Goal: Communication & Community: Share content

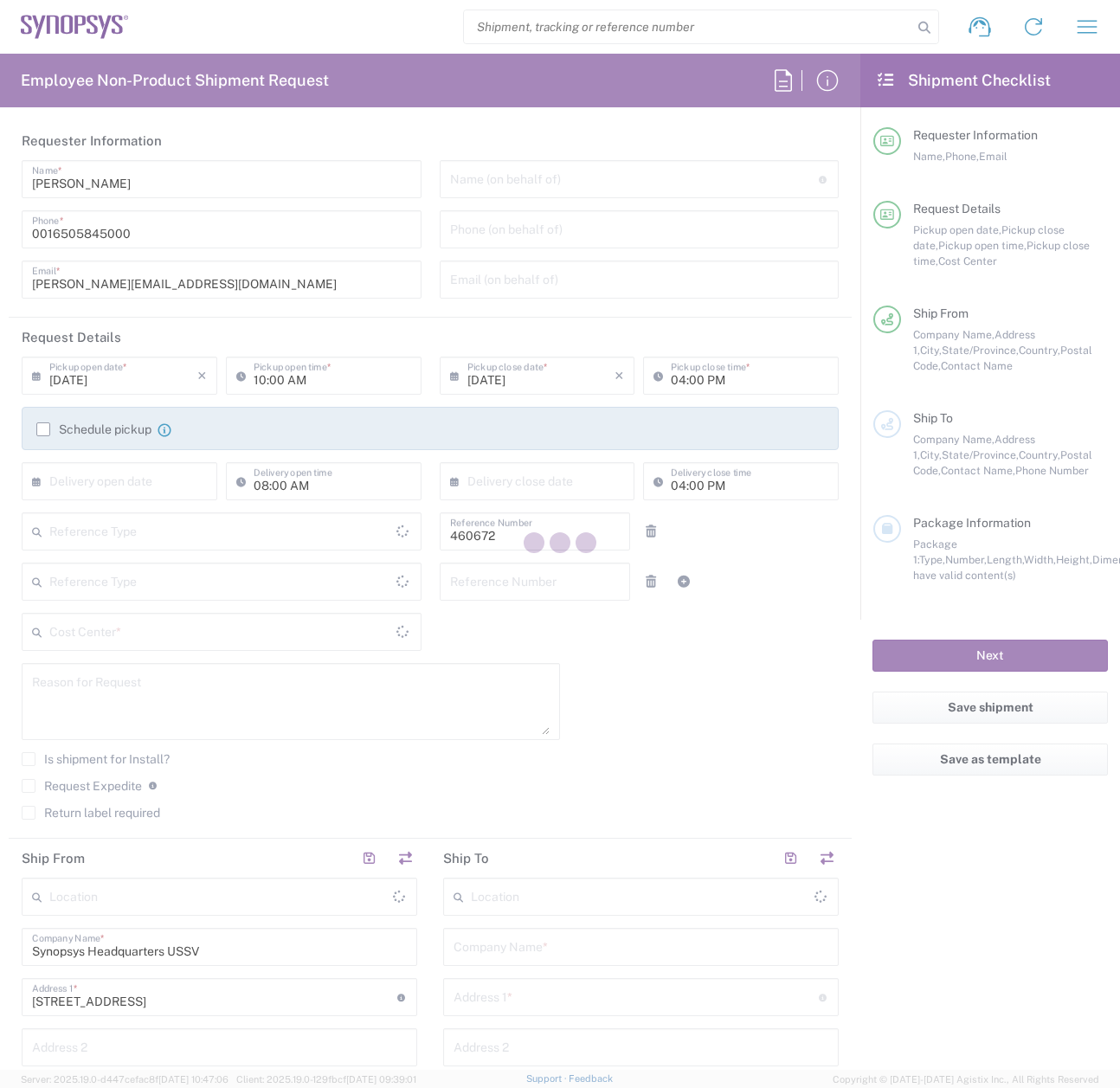
type input "Department"
type input "US01, FIN, Distri 460672"
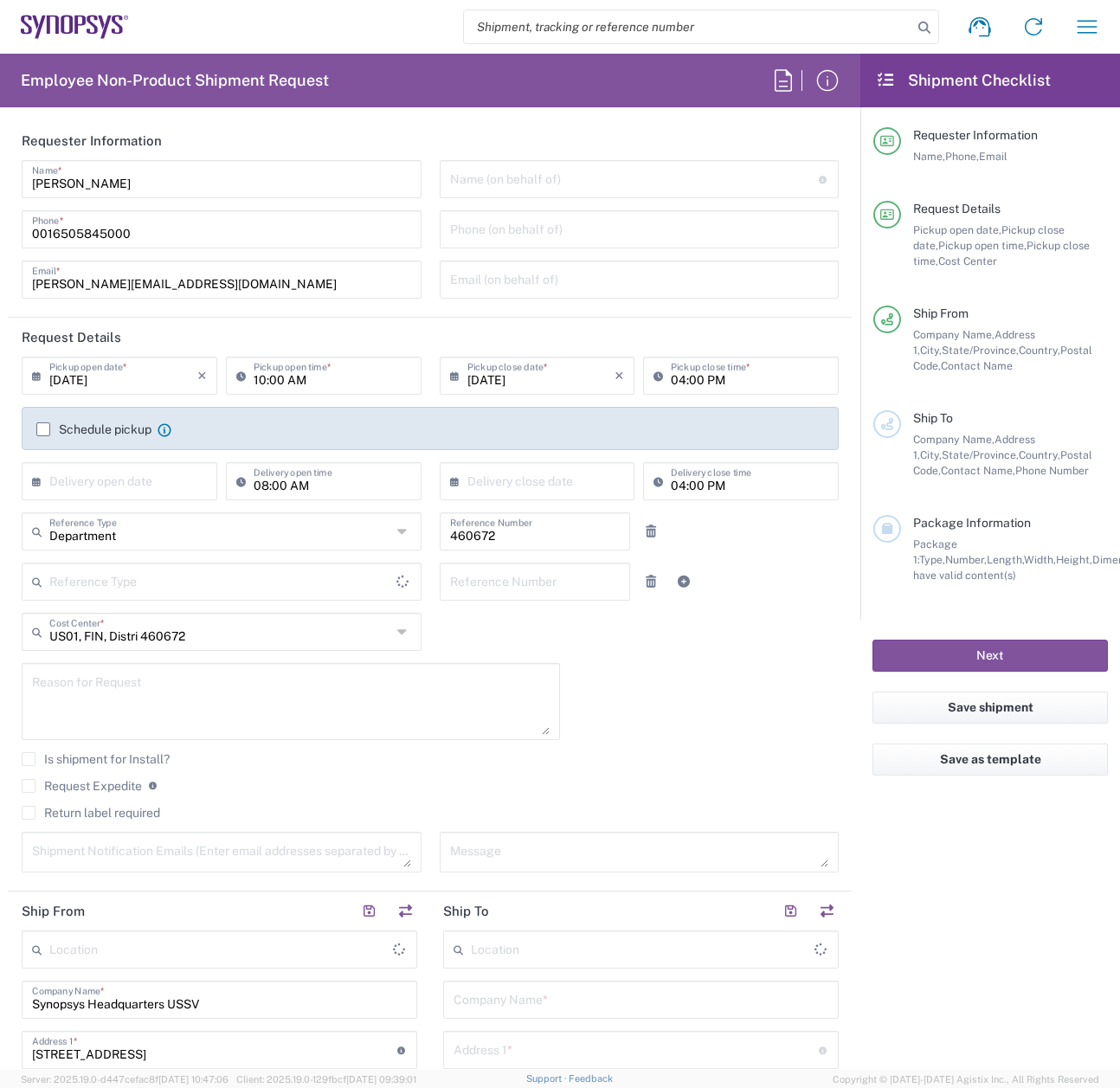
type input "[GEOGRAPHIC_DATA]"
type input "Delivered at Place"
type input "[US_STATE]"
type input "[GEOGRAPHIC_DATA]"
type input "Headquarters USSV"
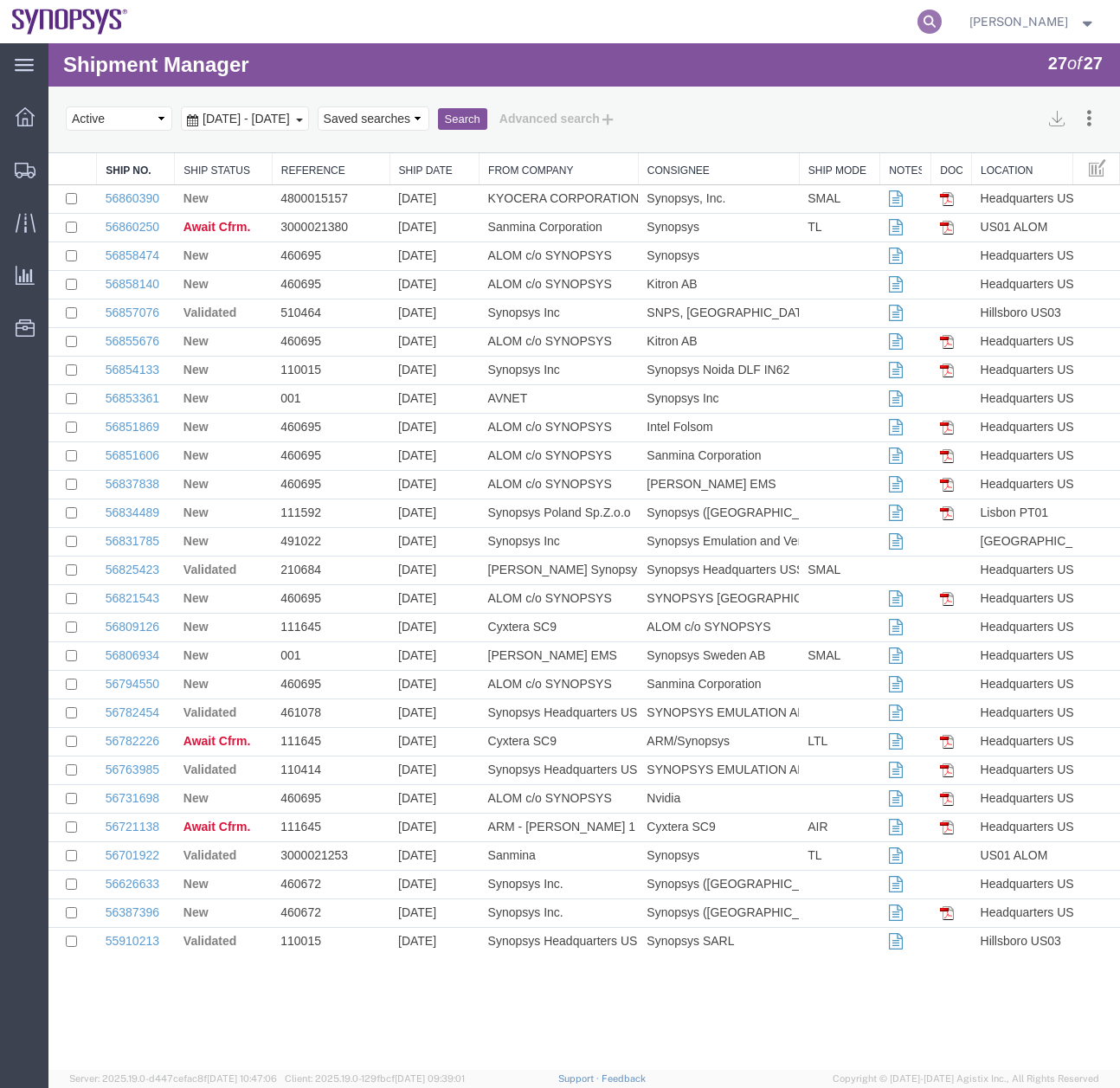
click at [934, 22] on icon at bounding box center [929, 22] width 24 height 24
click at [664, 33] on input "search" at bounding box center [655, 22] width 527 height 41
type input "56795198"
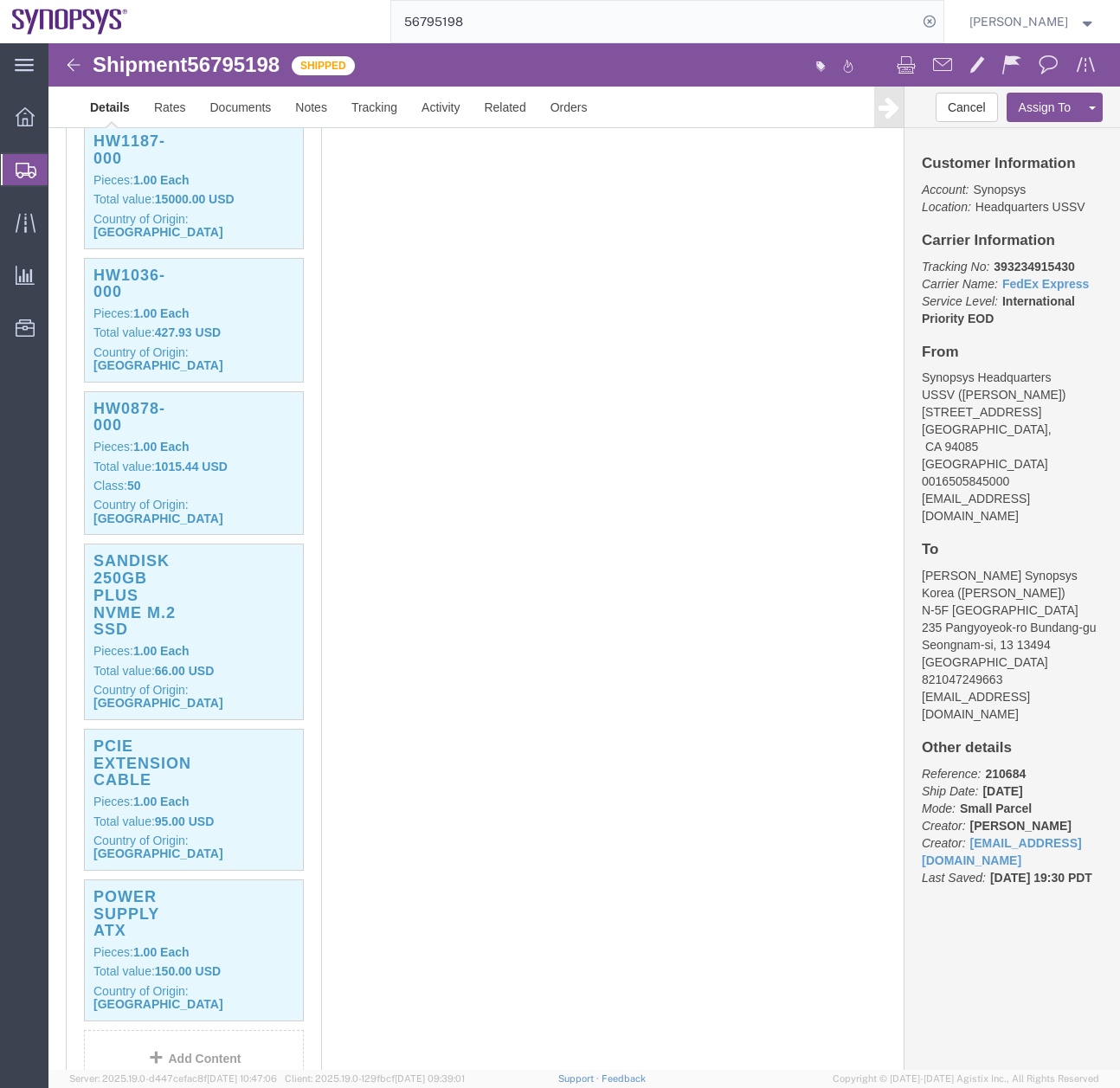
scroll to position [616, 0]
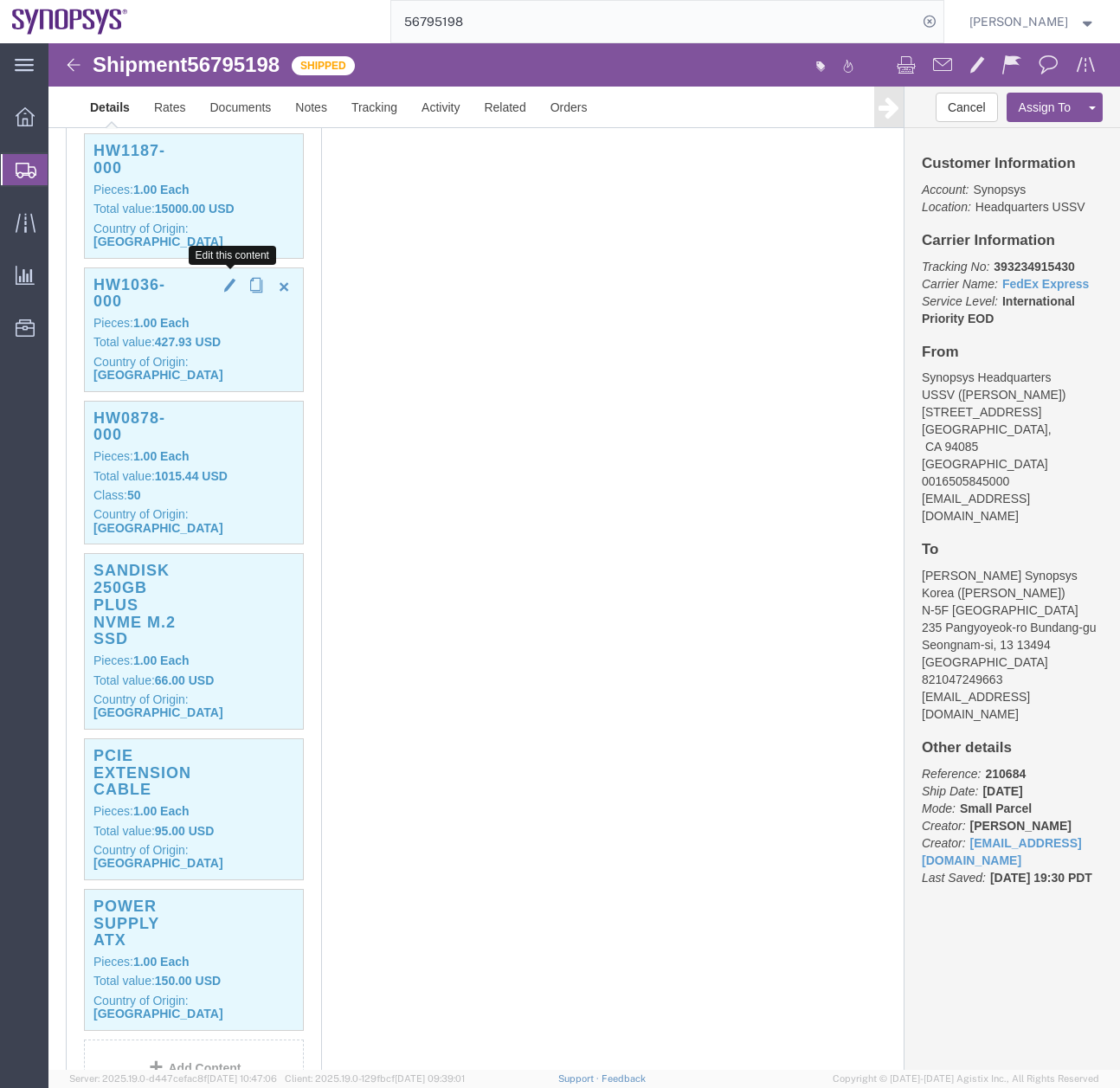
click span "button"
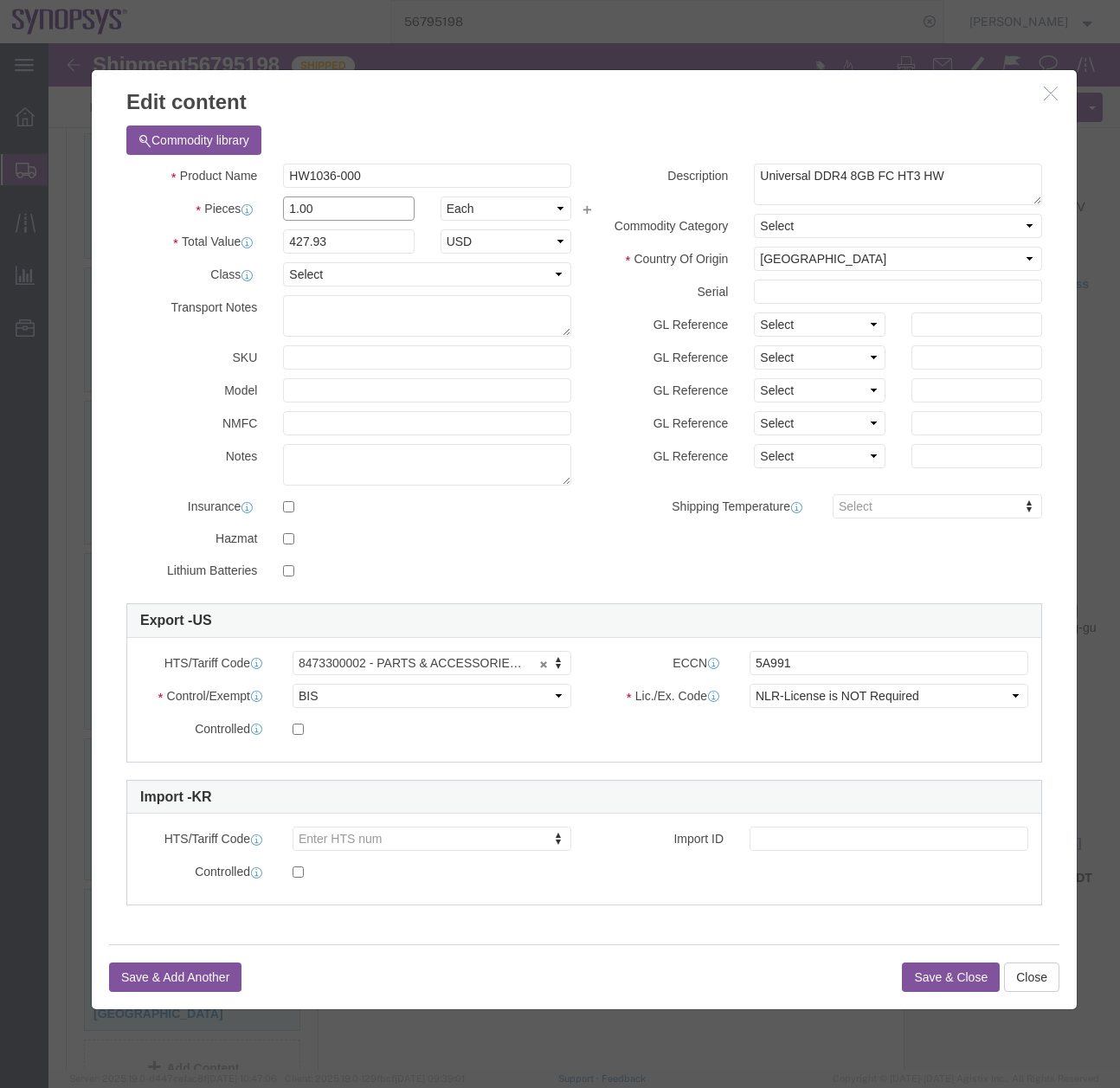
drag, startPoint x: 224, startPoint y: 166, endPoint x: 204, endPoint y: 169, distance: 20.2
click div "Pieces 1.00 Select Bag Barrels 100Board Feet Bottle Box Blister Pack Carats Can…"
type input "3"
type input "1283.79"
click div "Product Name HW1036-000 Pieces 3 Select Bag Barrels 100Board Feet Bottle Box Bl…"
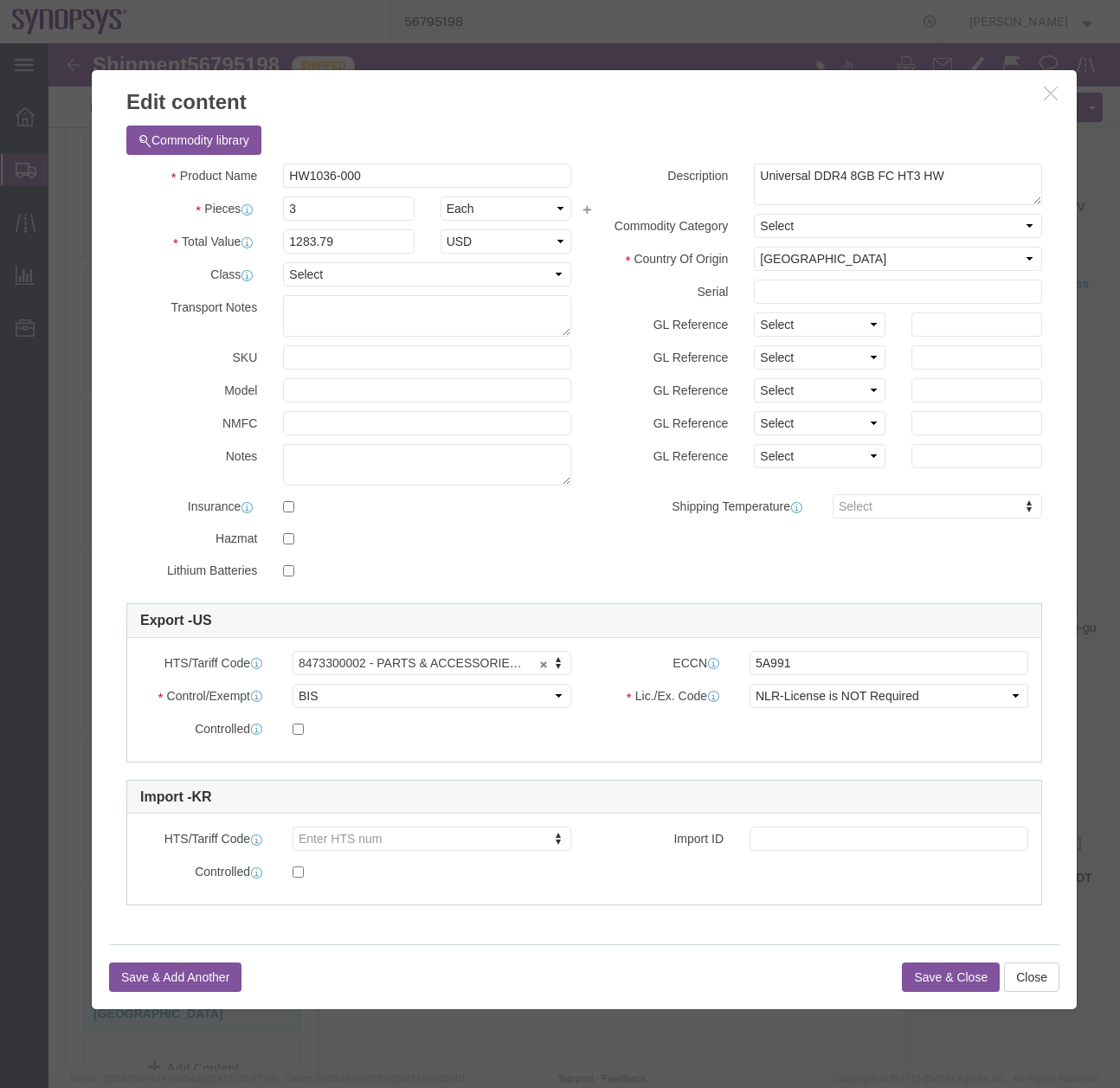
click button "Save & Close"
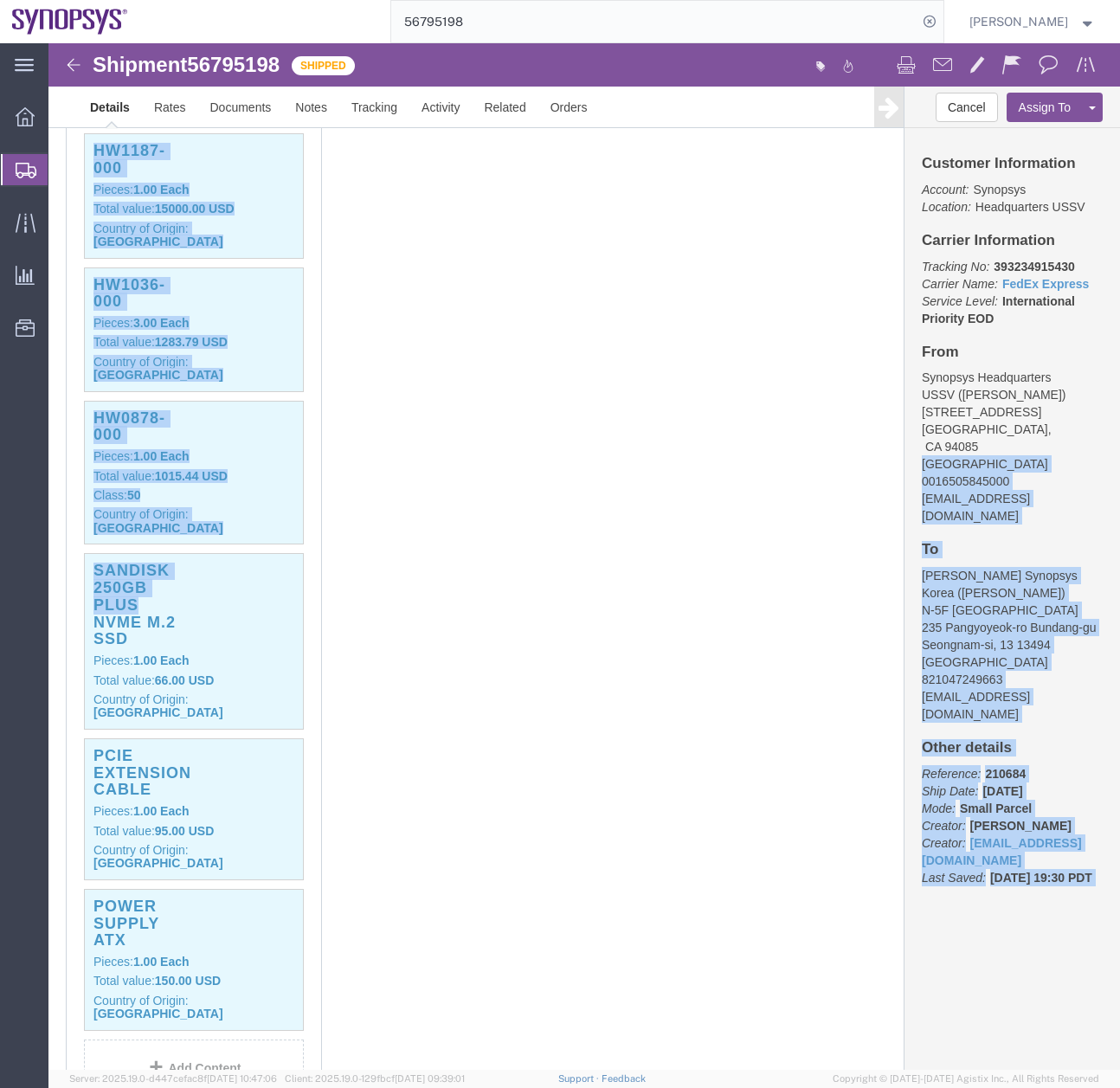
drag, startPoint x: 1061, startPoint y: 398, endPoint x: 1092, endPoint y: 528, distance: 133.6
click html "Shipment 56795198 Shipped Details Rates Documents Notes Tracking Activity Relat…"
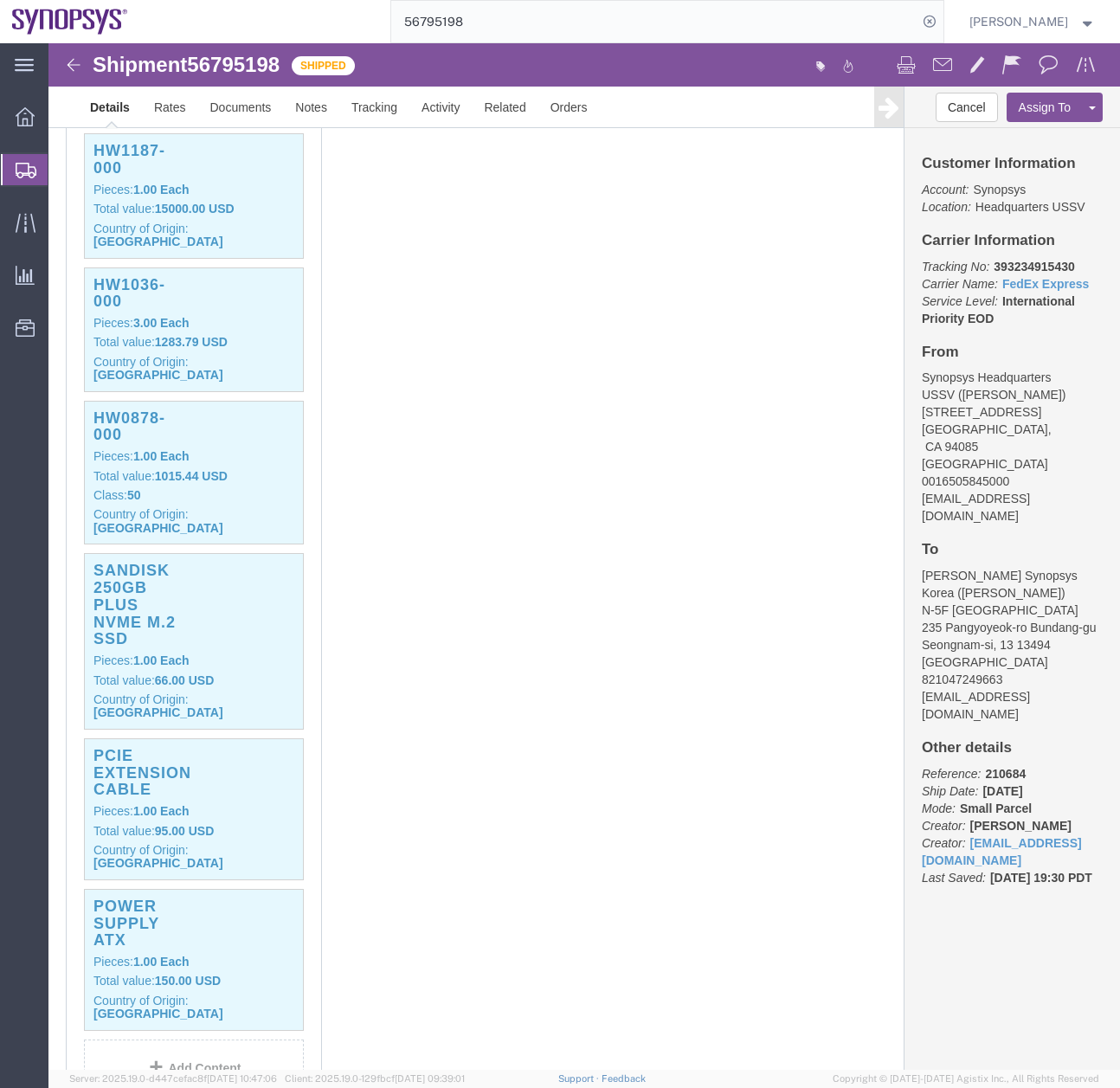
click div "1 Cardboard Box(es) Total weight: 30.00 LBS Tracking: 393234915430 Dimensions: …"
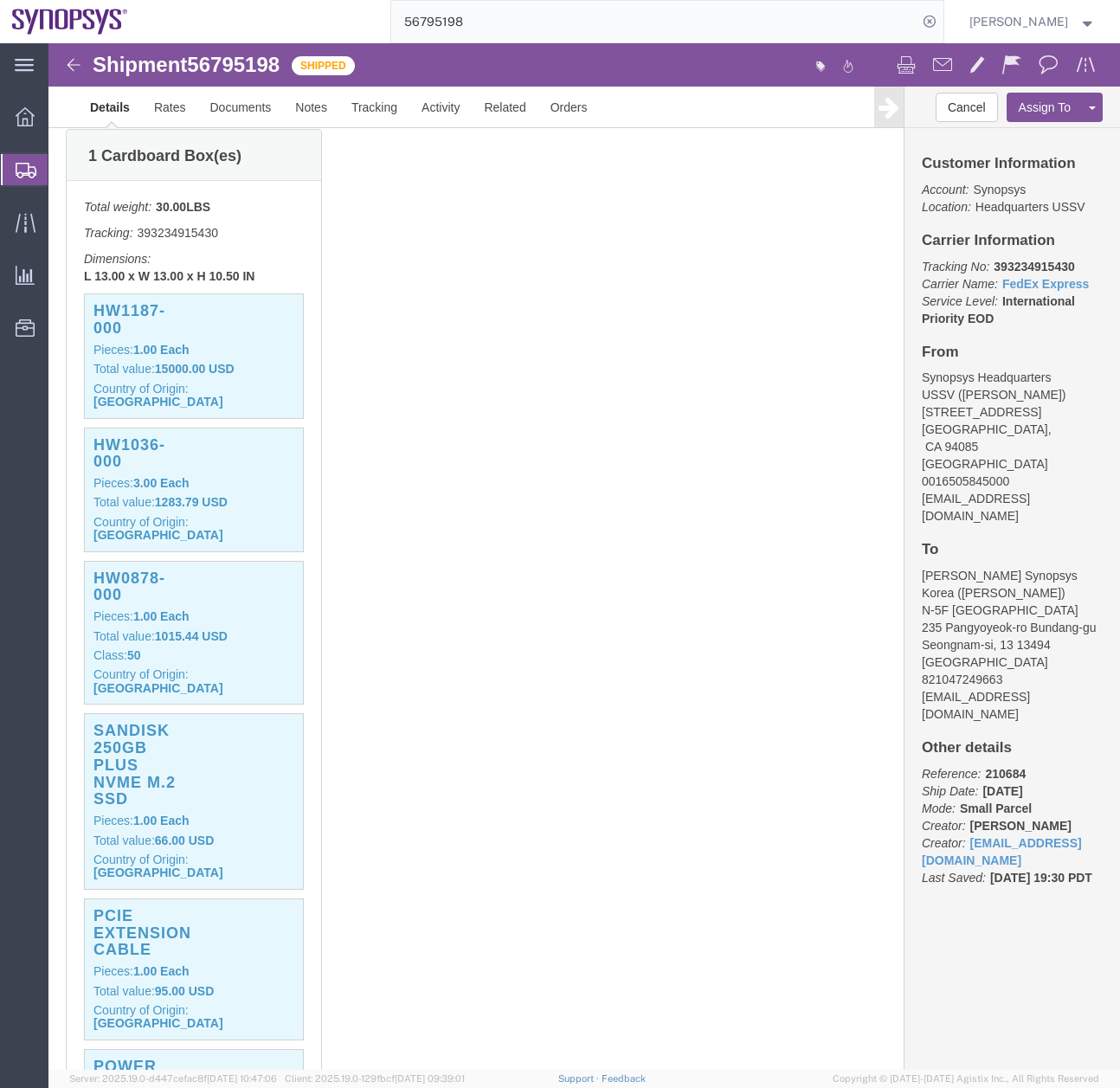
scroll to position [0, 0]
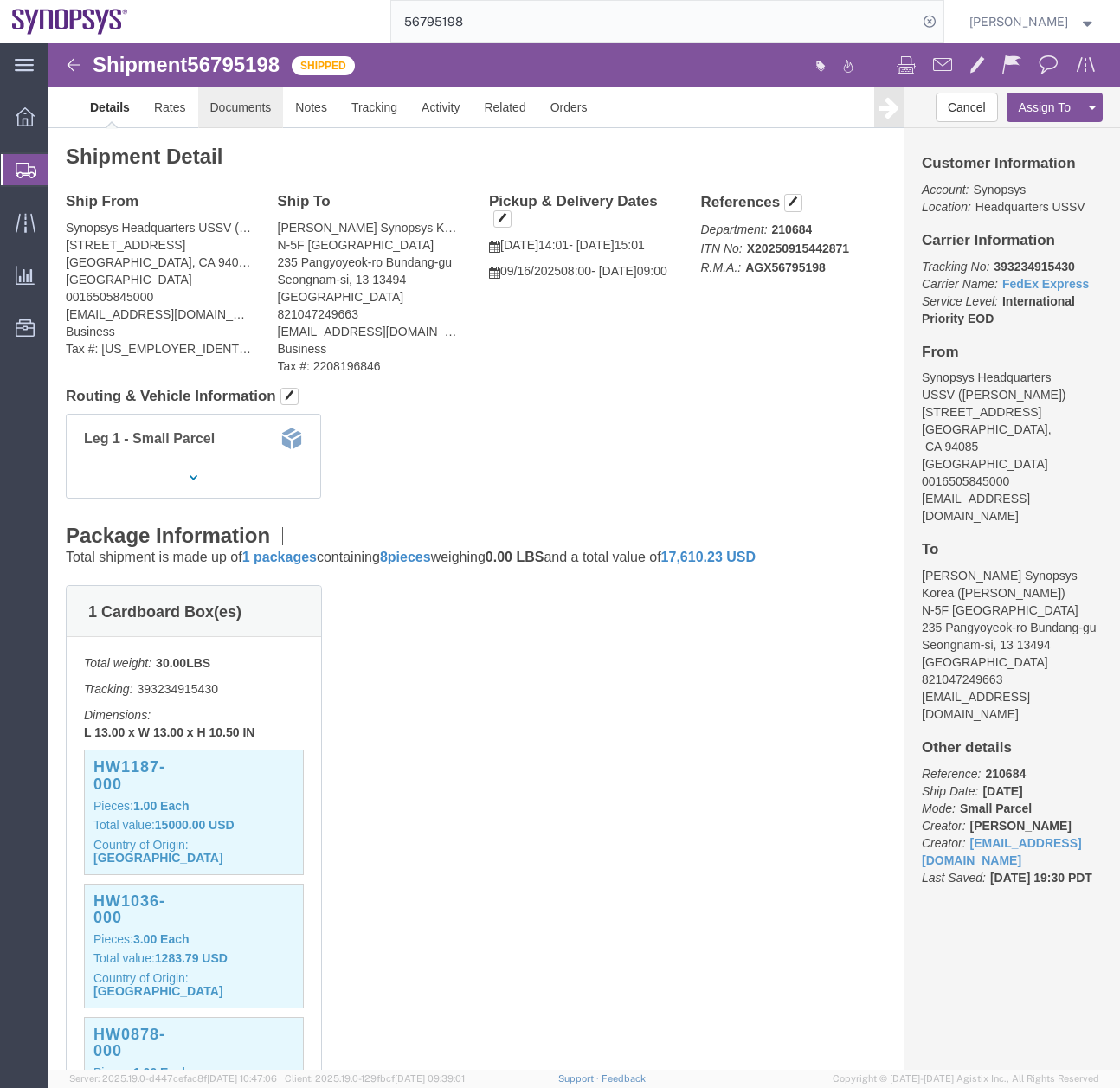
click link "Documents"
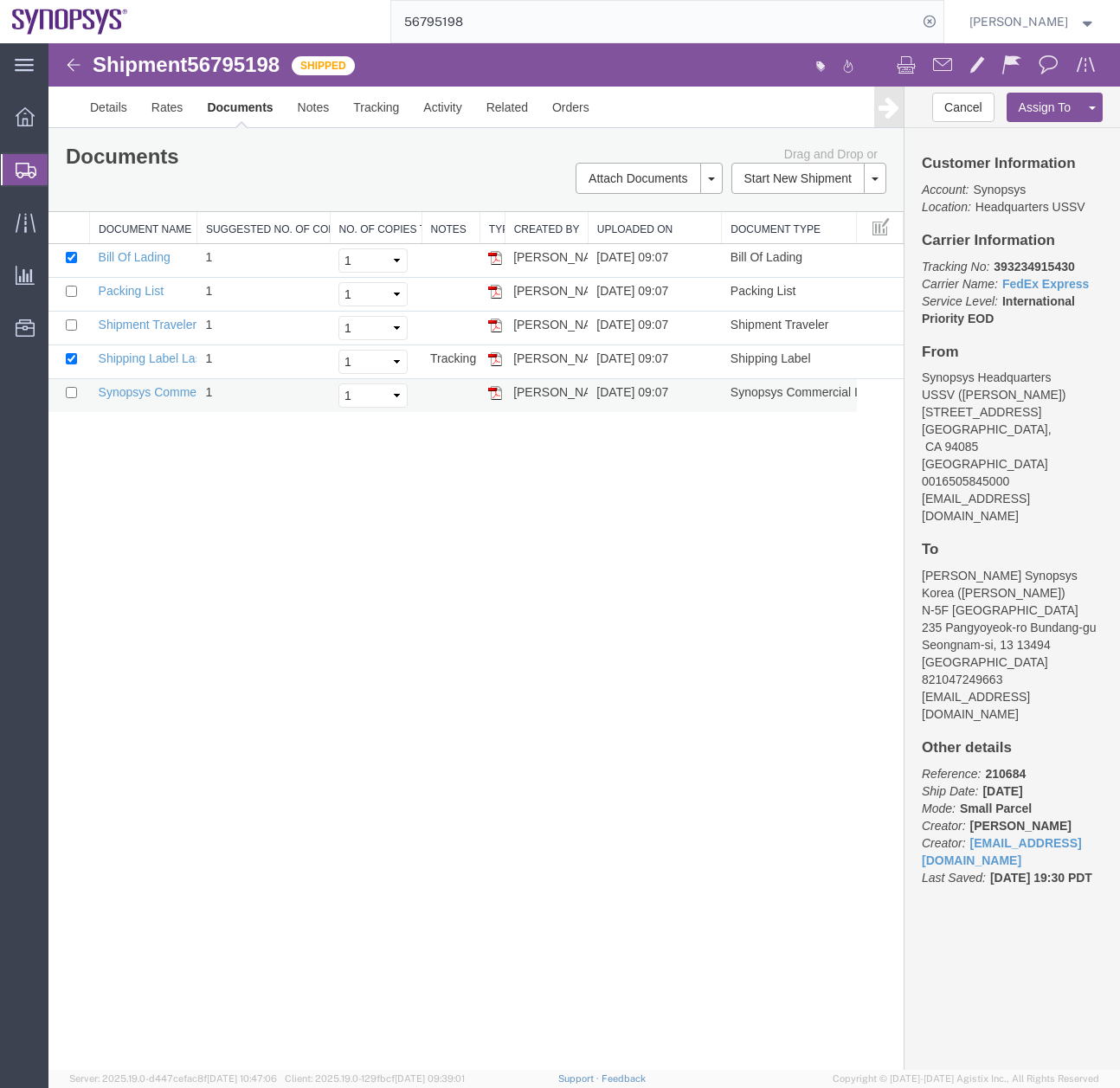
click at [496, 390] on img at bounding box center [494, 392] width 14 height 13
click at [78, 362] on td at bounding box center [69, 362] width 41 height 33
click at [75, 357] on input "checkbox" at bounding box center [71, 358] width 11 height 11
checkbox input "false"
click at [67, 256] on input "checkbox" at bounding box center [71, 257] width 11 height 11
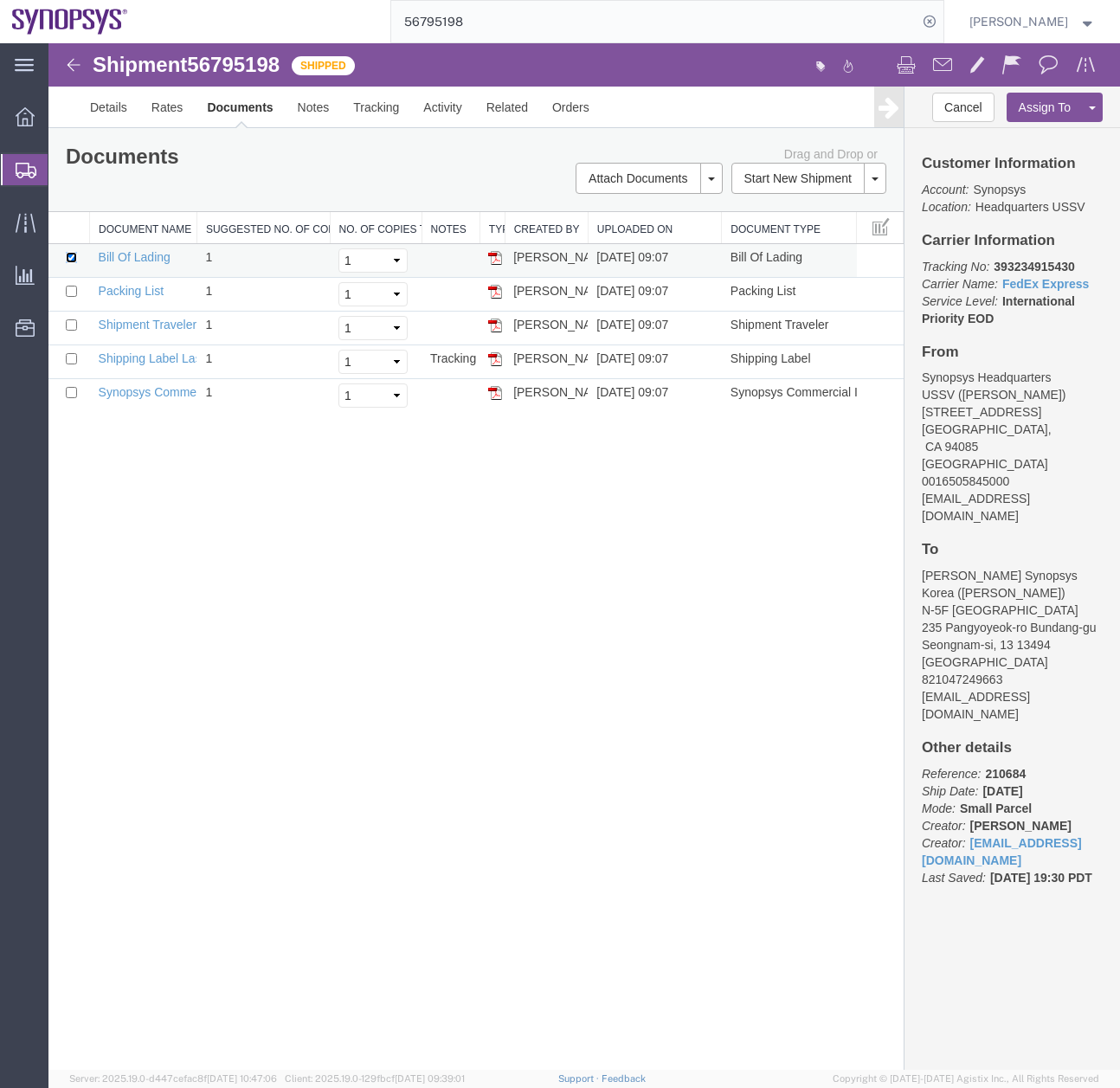
checkbox input "false"
click at [75, 288] on input "checkbox" at bounding box center [71, 291] width 11 height 11
checkbox input "true"
click at [71, 393] on input "checkbox" at bounding box center [71, 392] width 11 height 11
checkbox input "true"
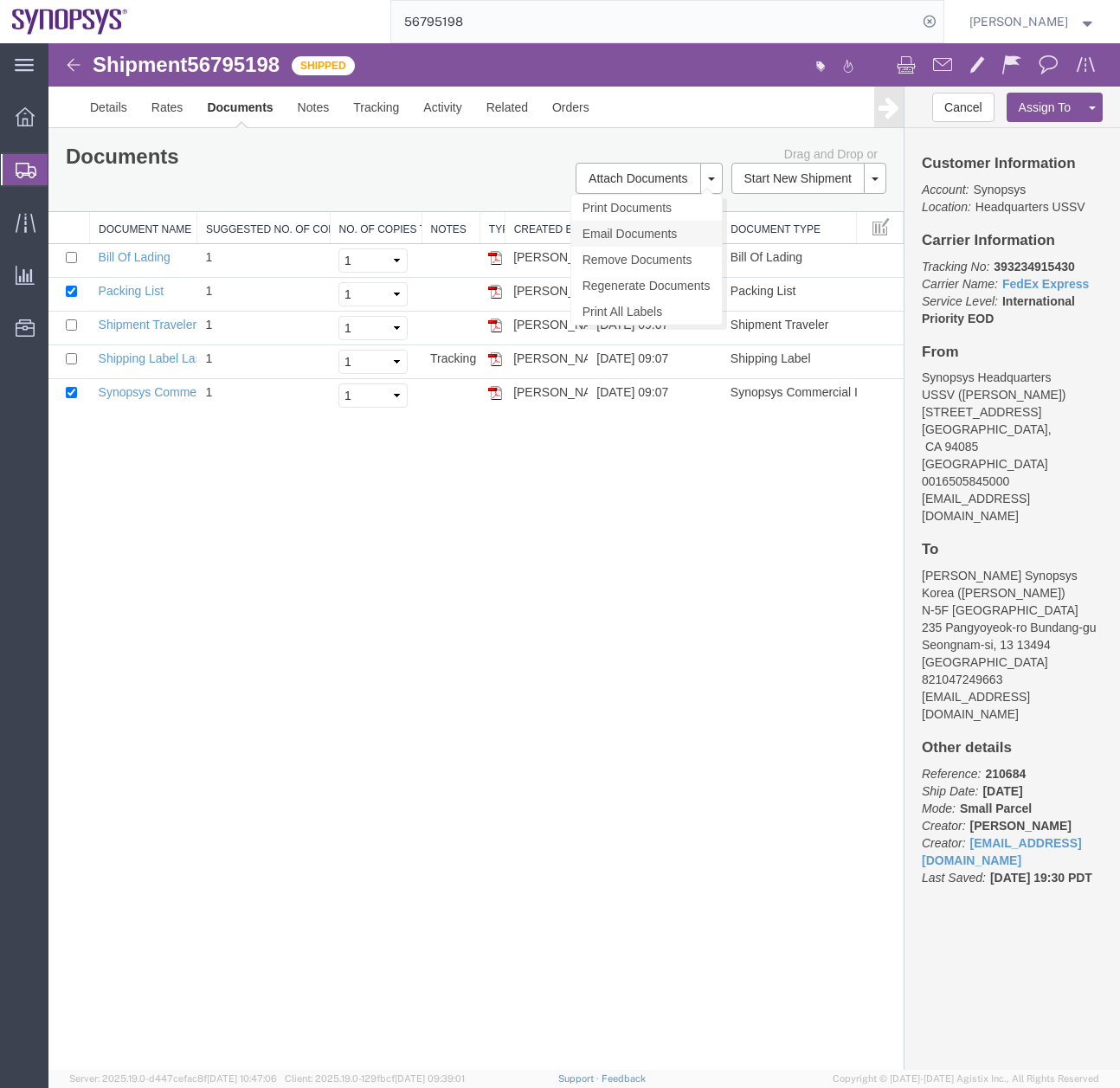
click at [628, 233] on link "Email Documents" at bounding box center [646, 233] width 150 height 26
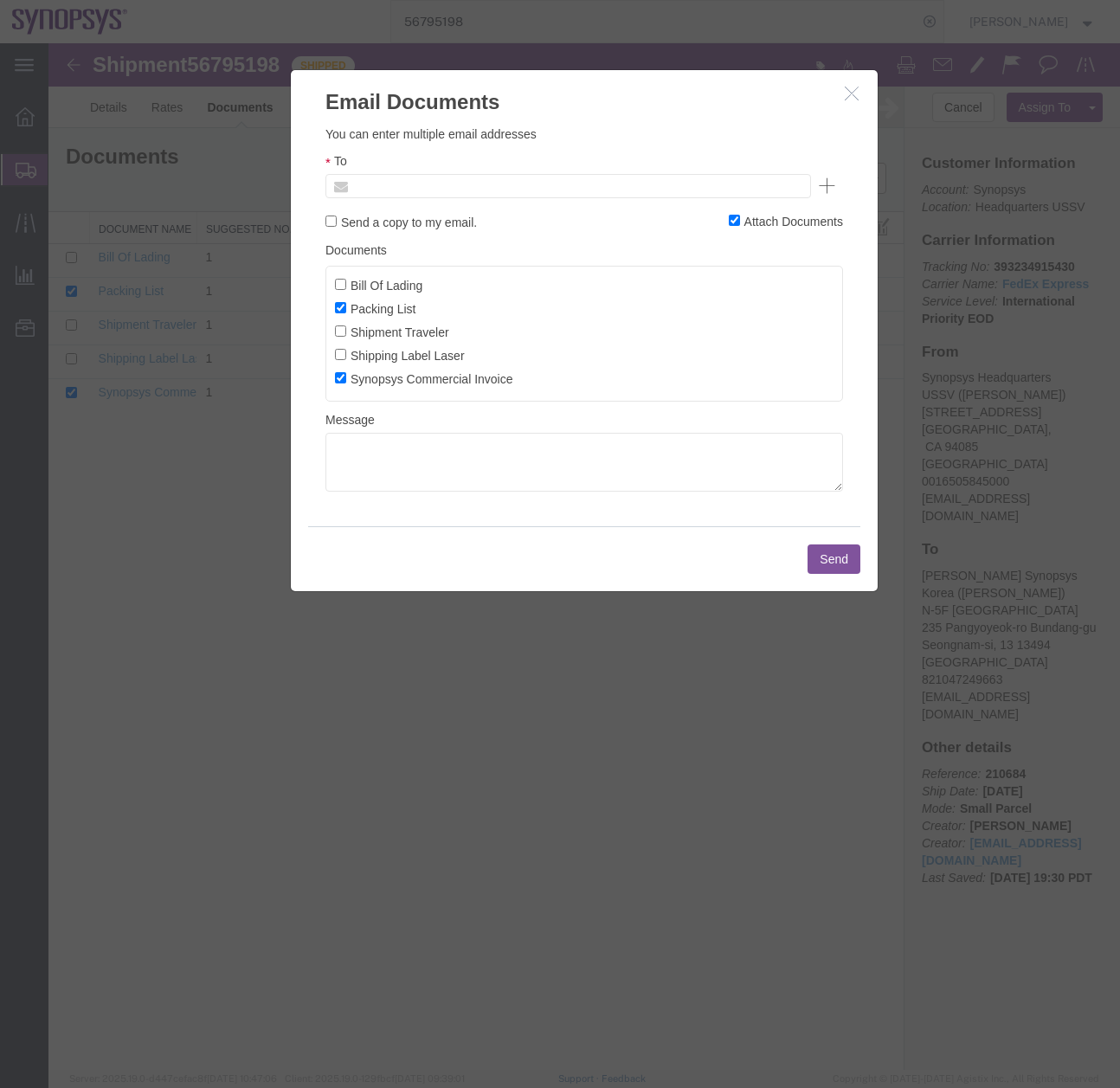
click at [479, 184] on input "text" at bounding box center [450, 185] width 203 height 22
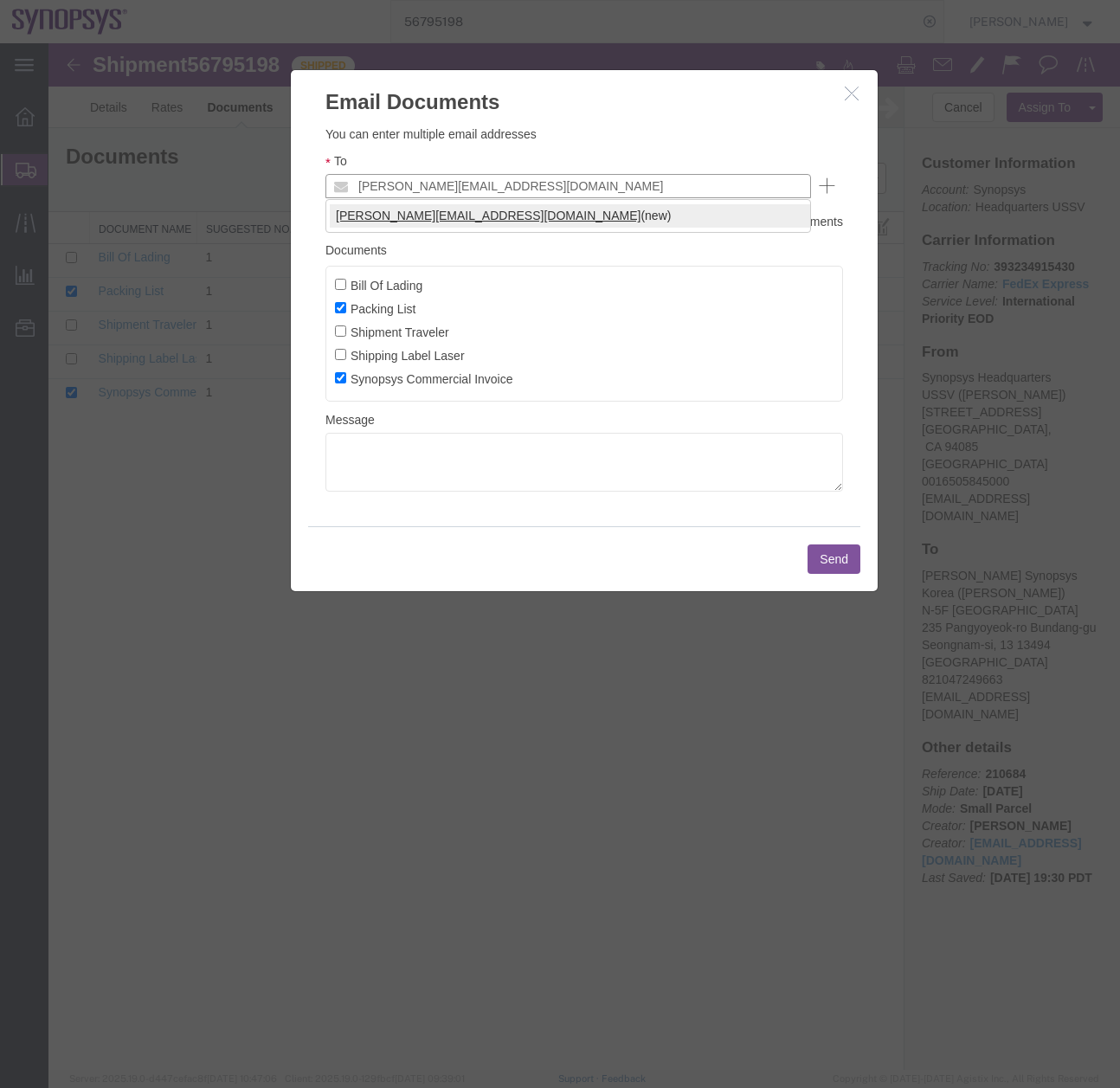
type input "zach@synopsys.com"
click at [844, 562] on button "Send" at bounding box center [834, 559] width 53 height 30
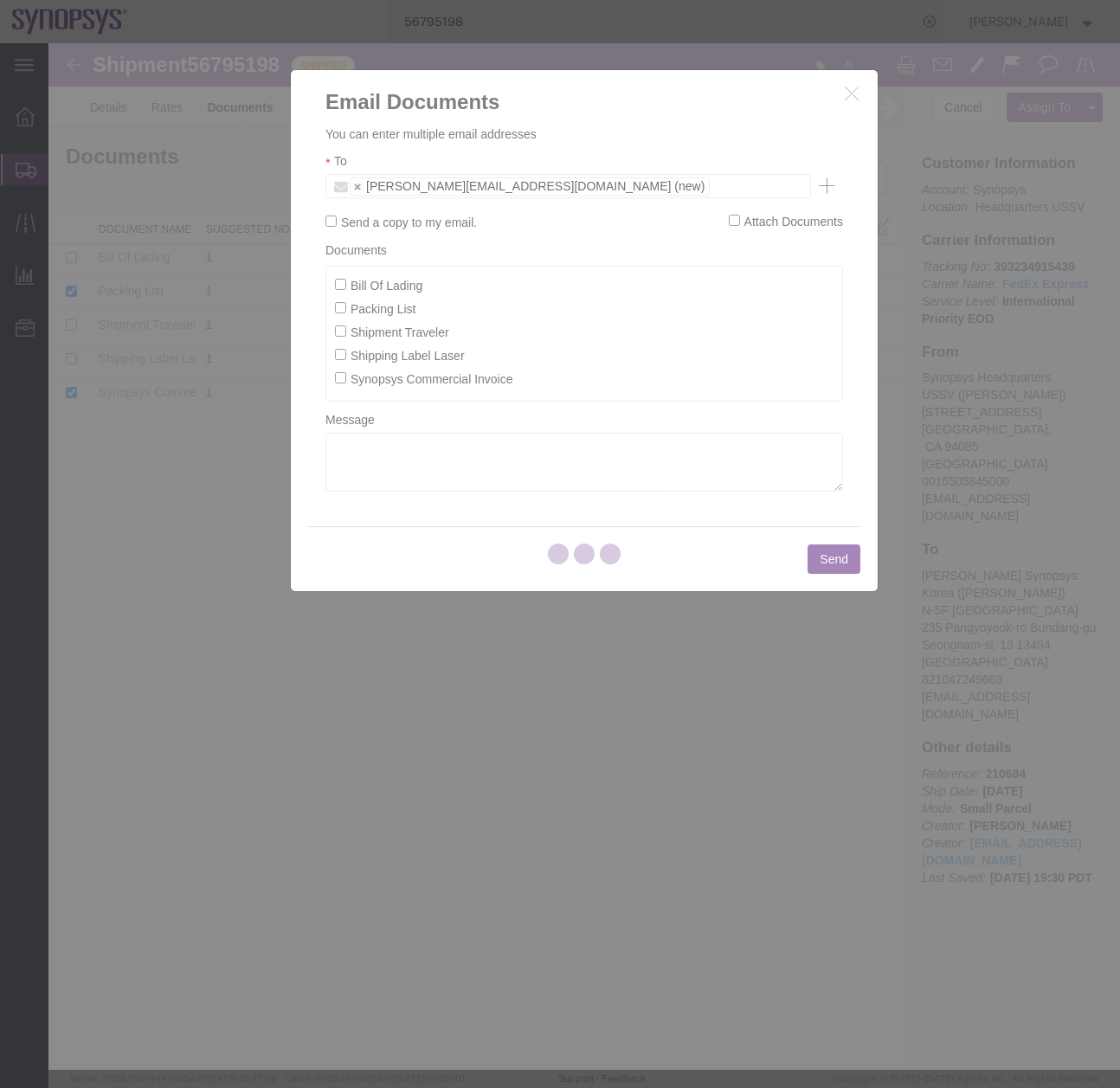
checkbox input "false"
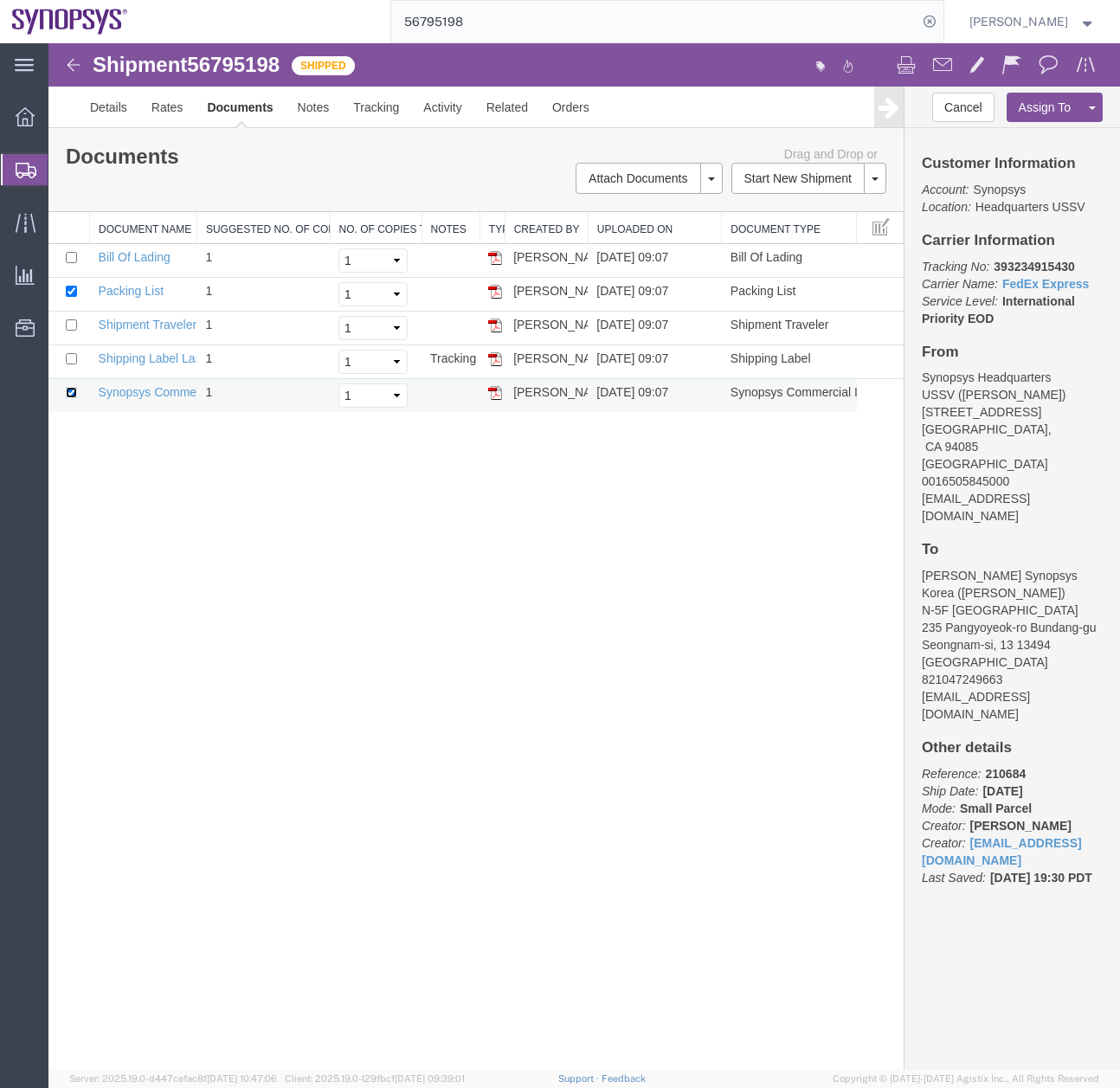
click at [75, 396] on input "checkbox" at bounding box center [71, 392] width 11 height 11
checkbox input "false"
click at [614, 229] on link "Email Documents" at bounding box center [646, 233] width 150 height 26
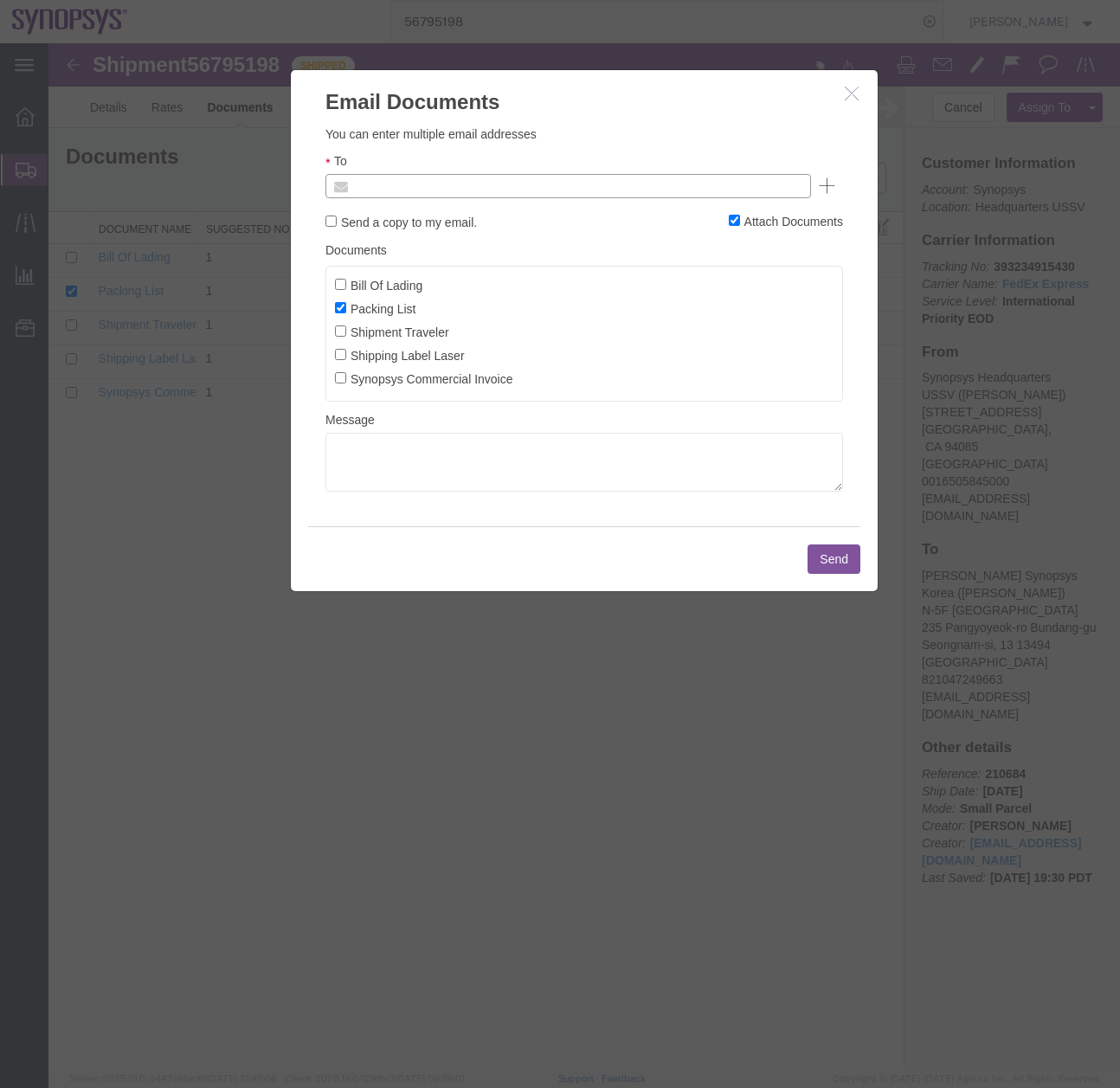
click at [513, 190] on input "text" at bounding box center [450, 185] width 203 height 22
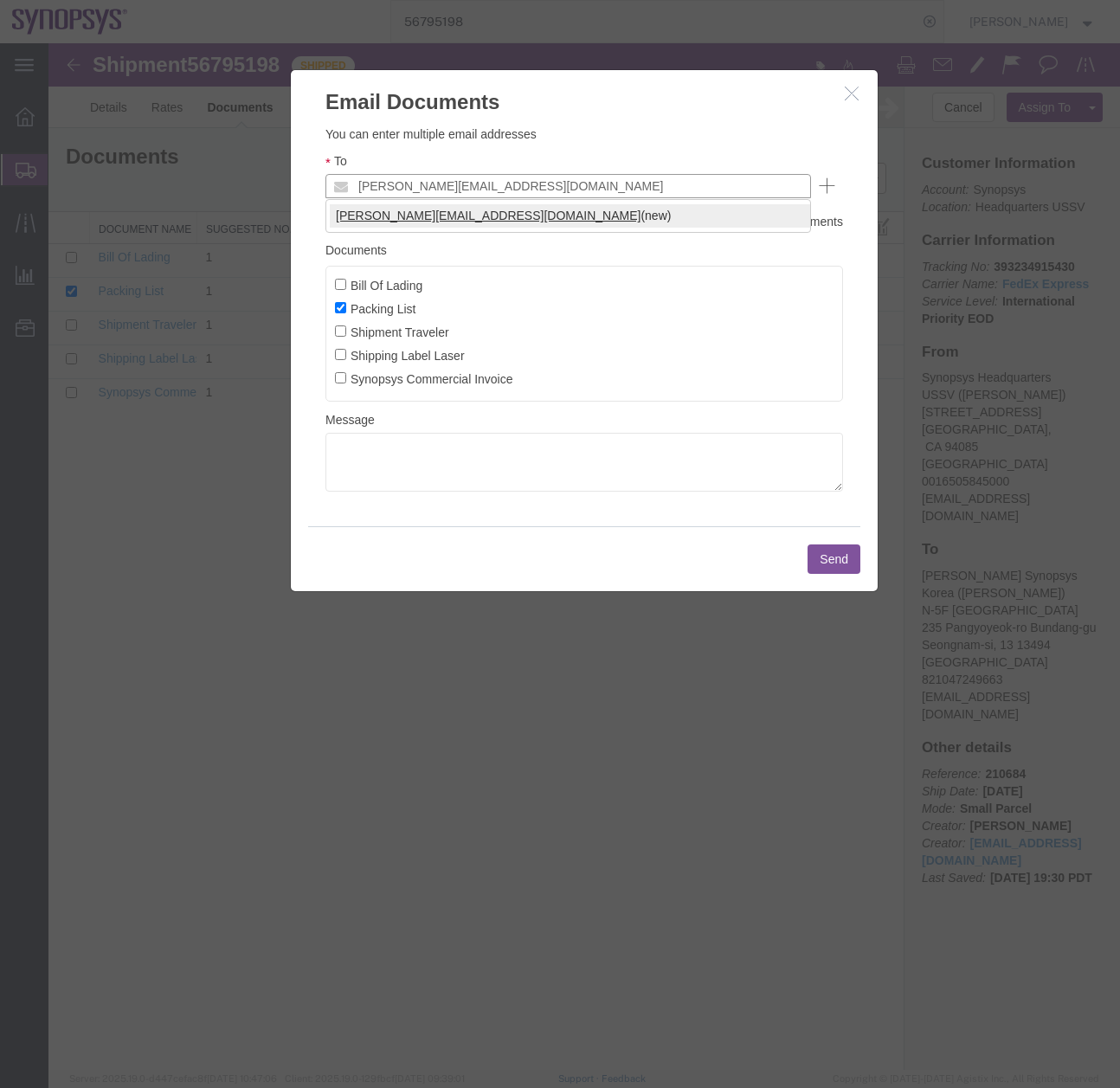
type input "zach@synopsys.com"
click at [818, 553] on button "Send" at bounding box center [834, 559] width 53 height 30
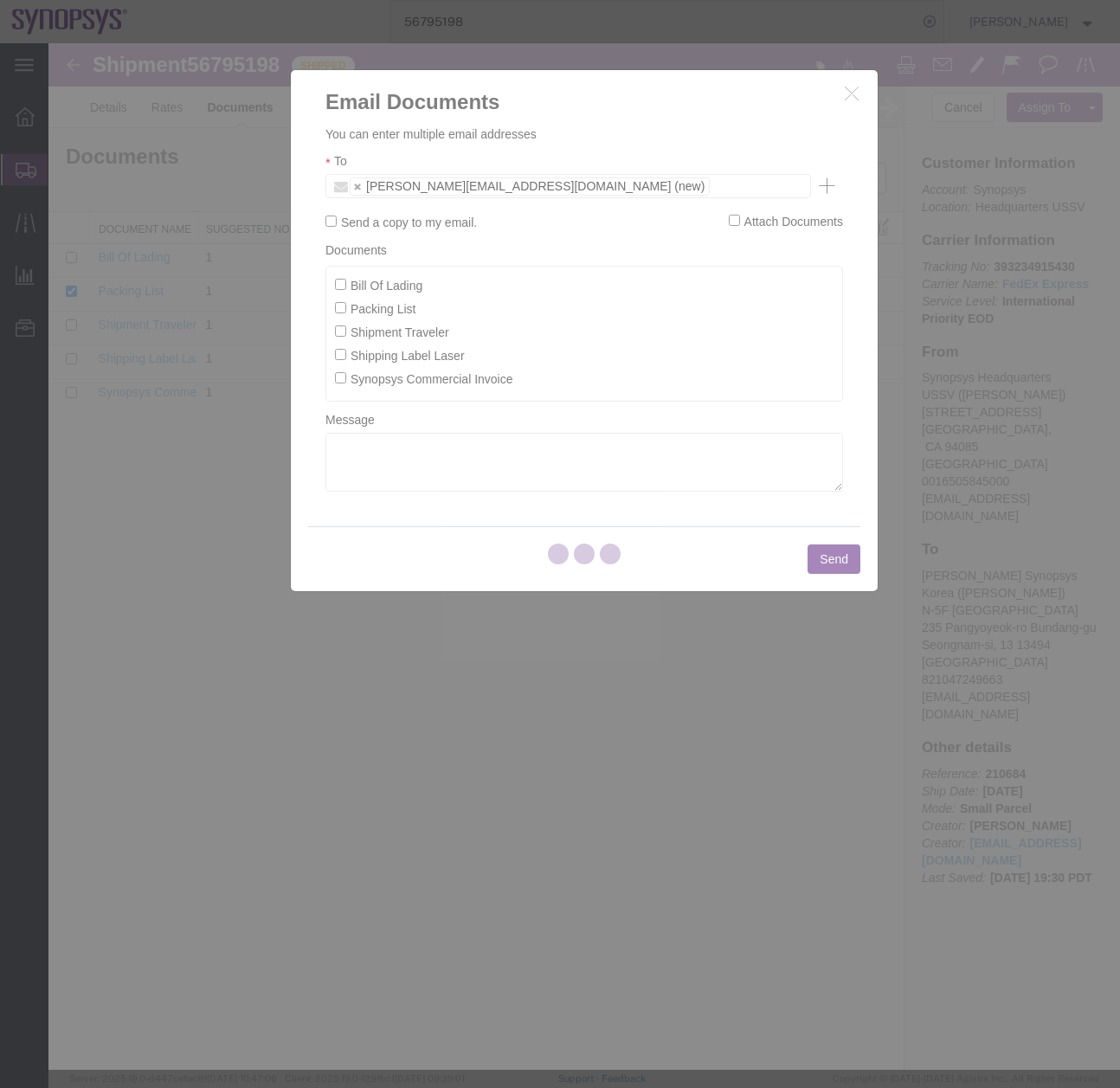
checkbox input "false"
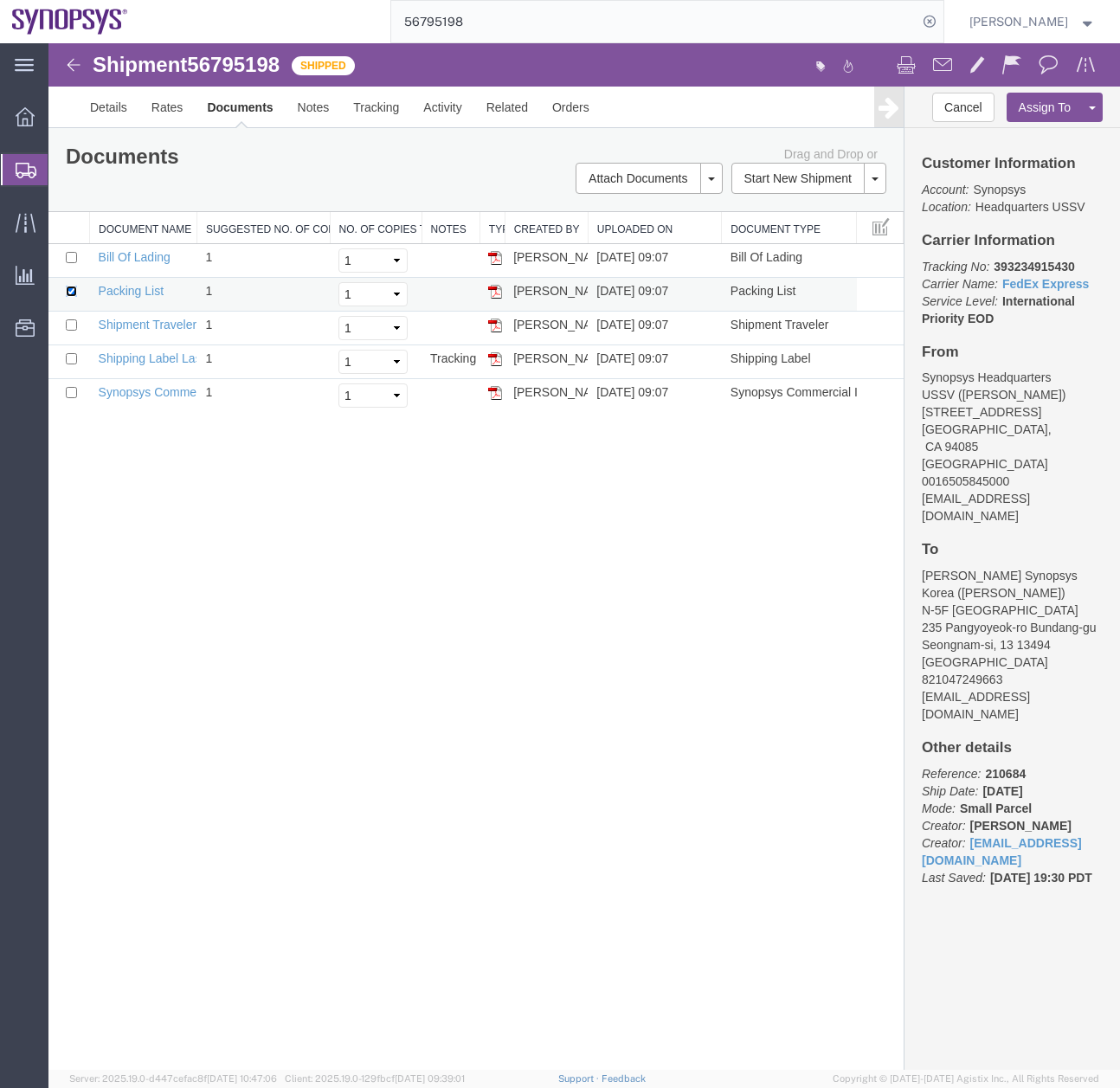
click at [71, 289] on input "checkbox" at bounding box center [71, 291] width 11 height 11
checkbox input "false"
click at [69, 393] on input "checkbox" at bounding box center [71, 392] width 11 height 11
checkbox input "true"
click at [640, 229] on link "Email Documents" at bounding box center [646, 233] width 150 height 26
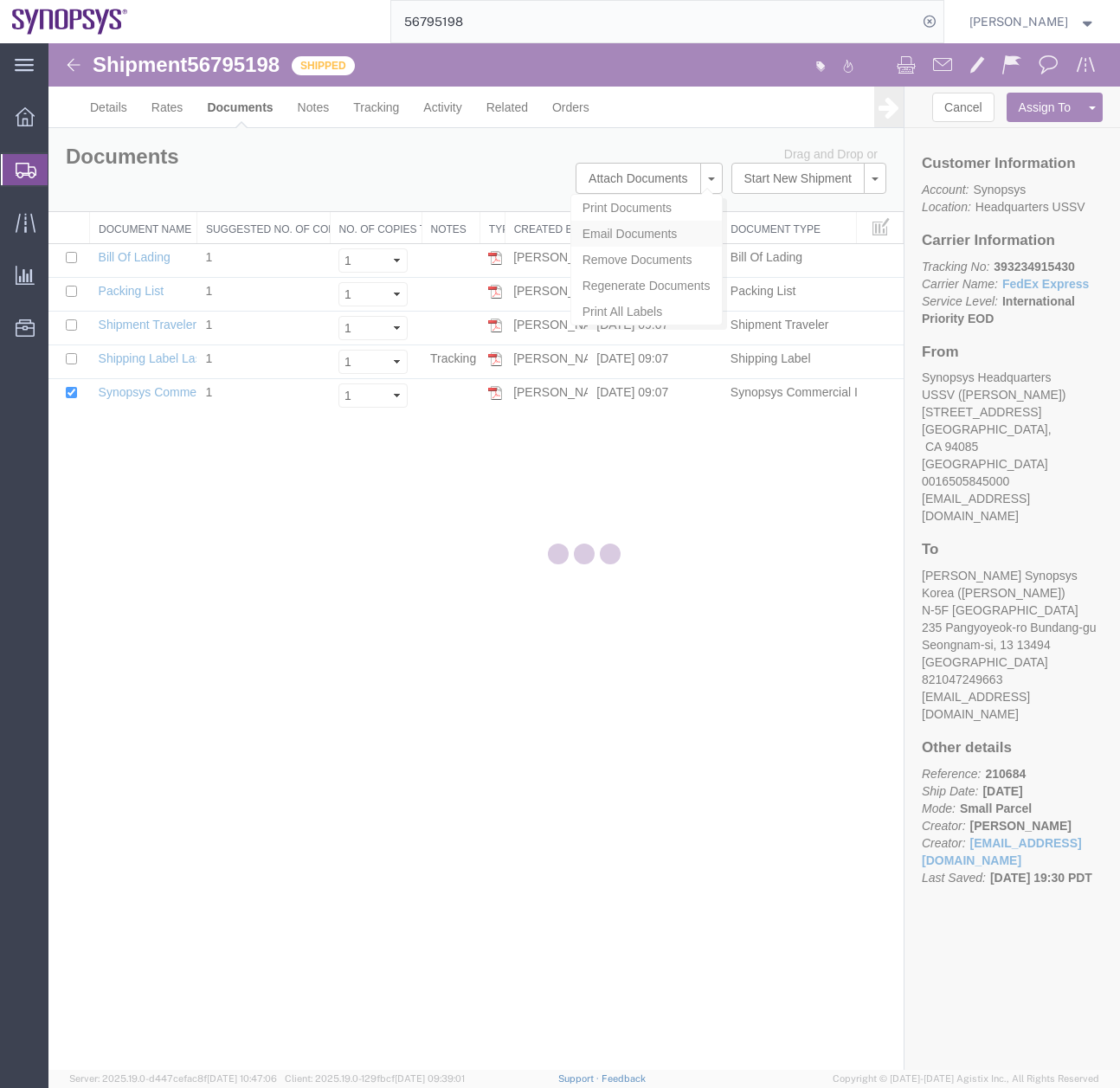
checkbox input "true"
type input "Enter Email Address"
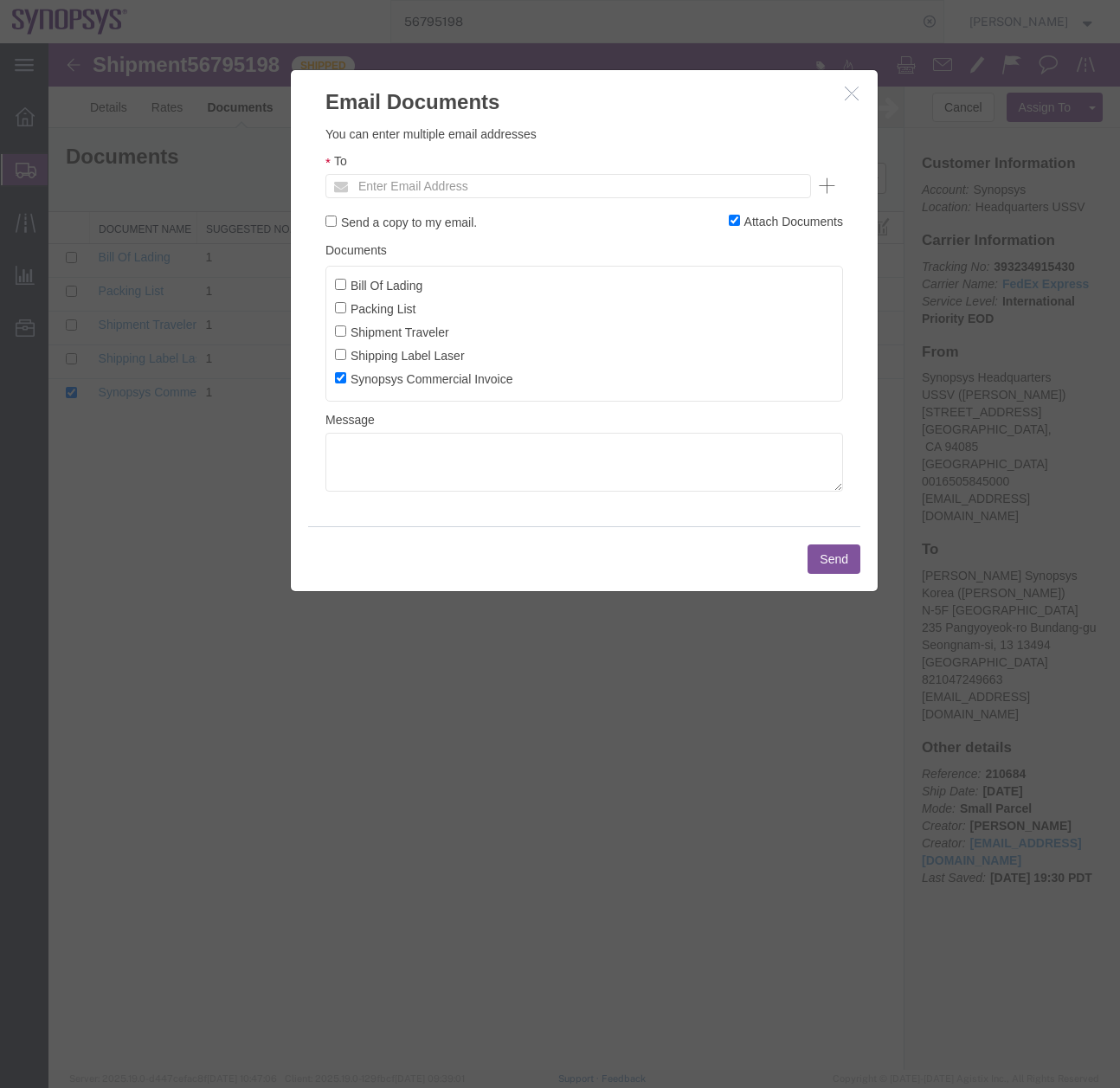
click at [582, 193] on ul "Enter Email Address" at bounding box center [568, 185] width 485 height 24
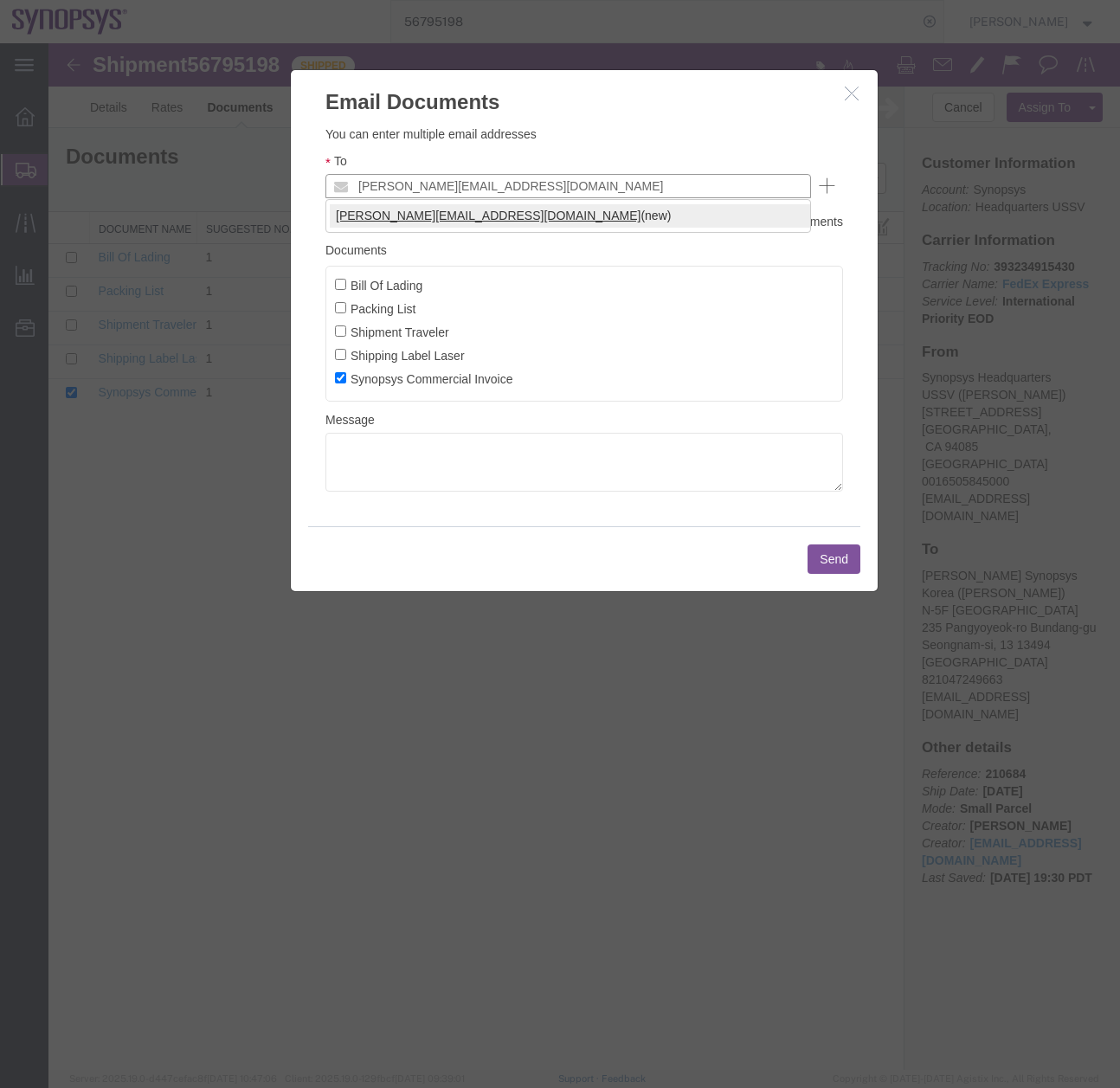
type input "zach@synopsys.com"
click at [831, 557] on button "Send" at bounding box center [834, 559] width 53 height 30
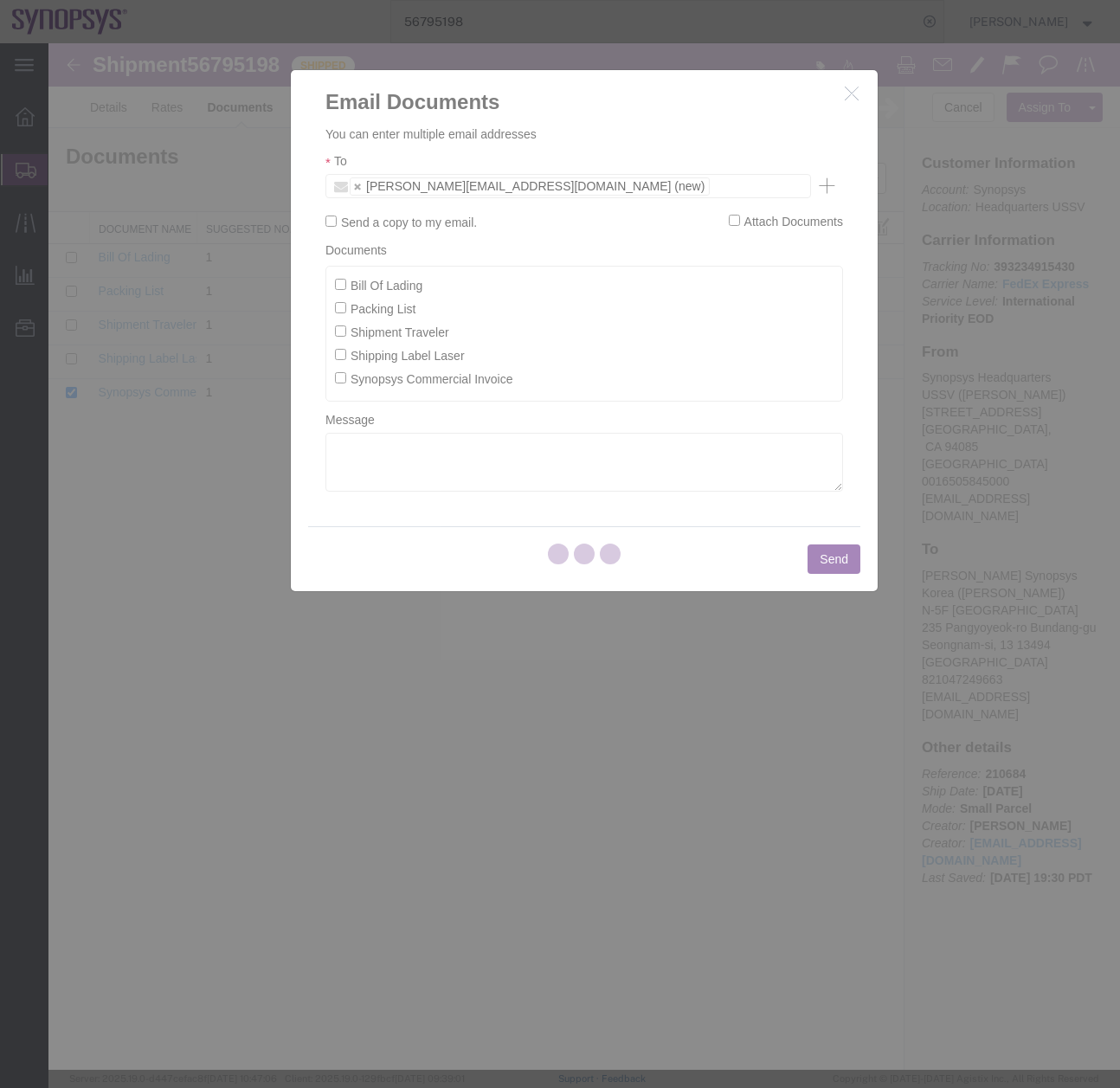
checkbox input "false"
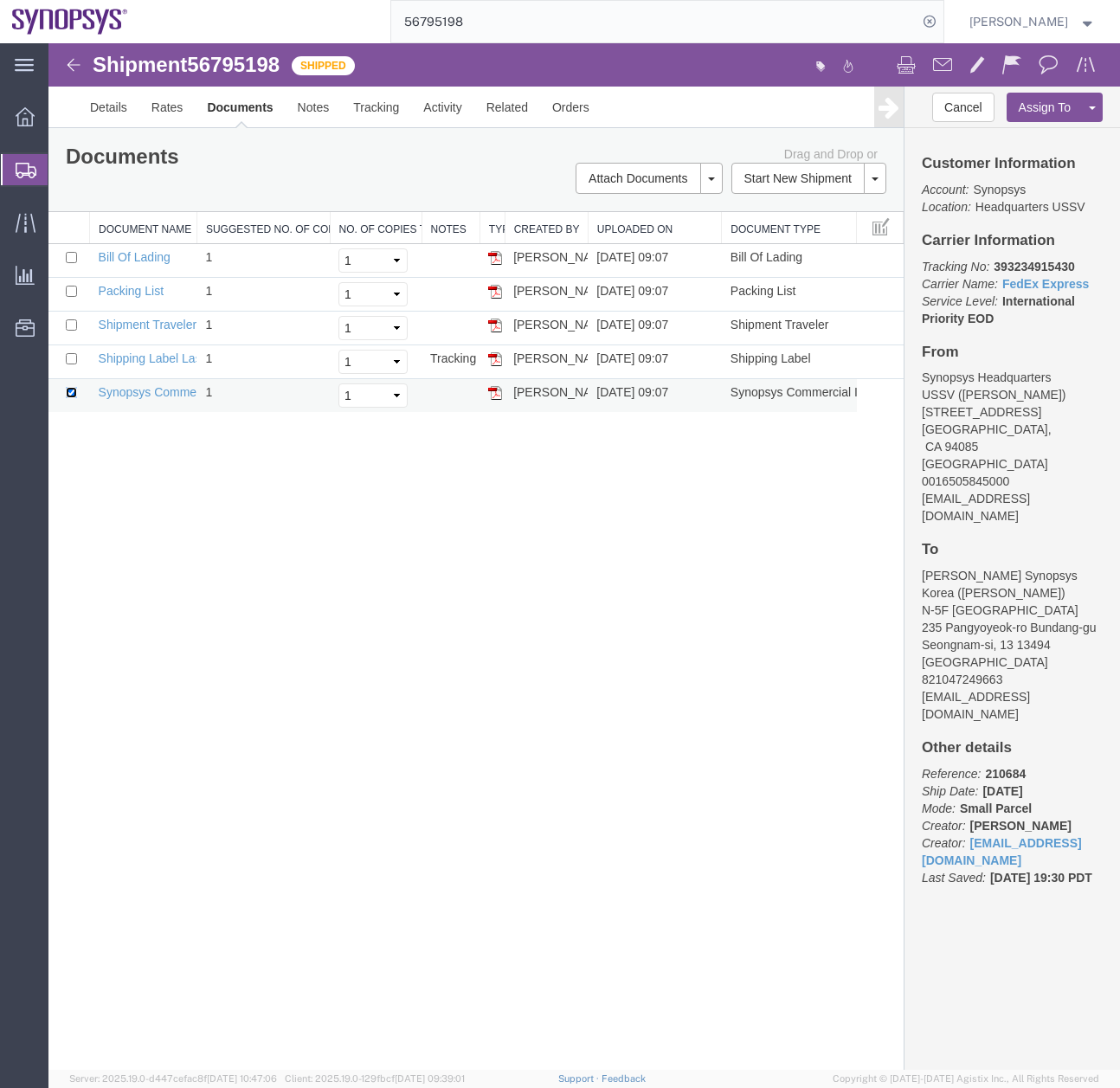
click at [69, 394] on input "checkbox" at bounding box center [71, 392] width 11 height 11
checkbox input "false"
click at [73, 292] on input "checkbox" at bounding box center [71, 291] width 11 height 11
checkbox input "true"
click at [611, 234] on link "Email Documents" at bounding box center [646, 233] width 150 height 26
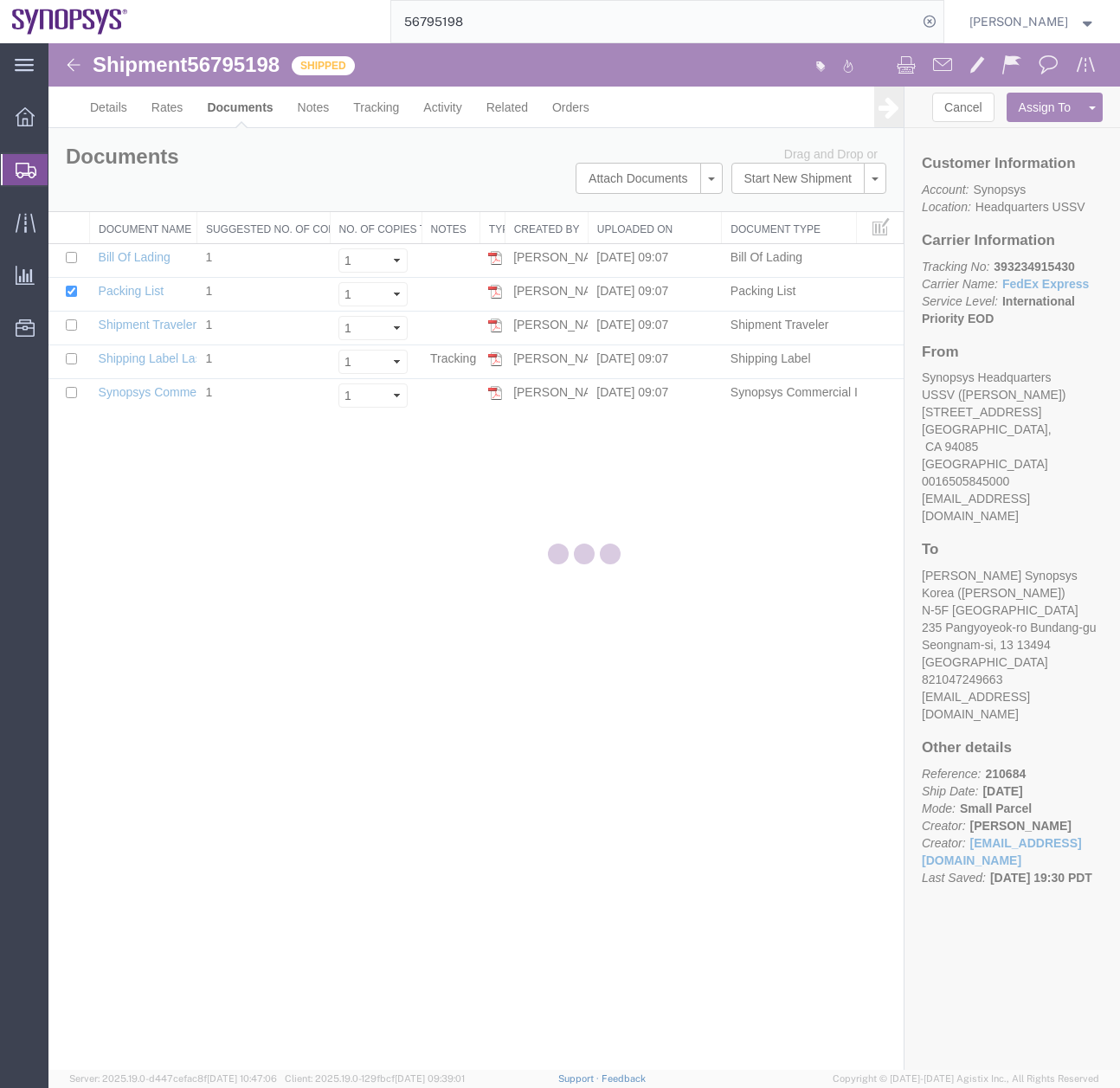
checkbox input "true"
type input "Enter Email Address"
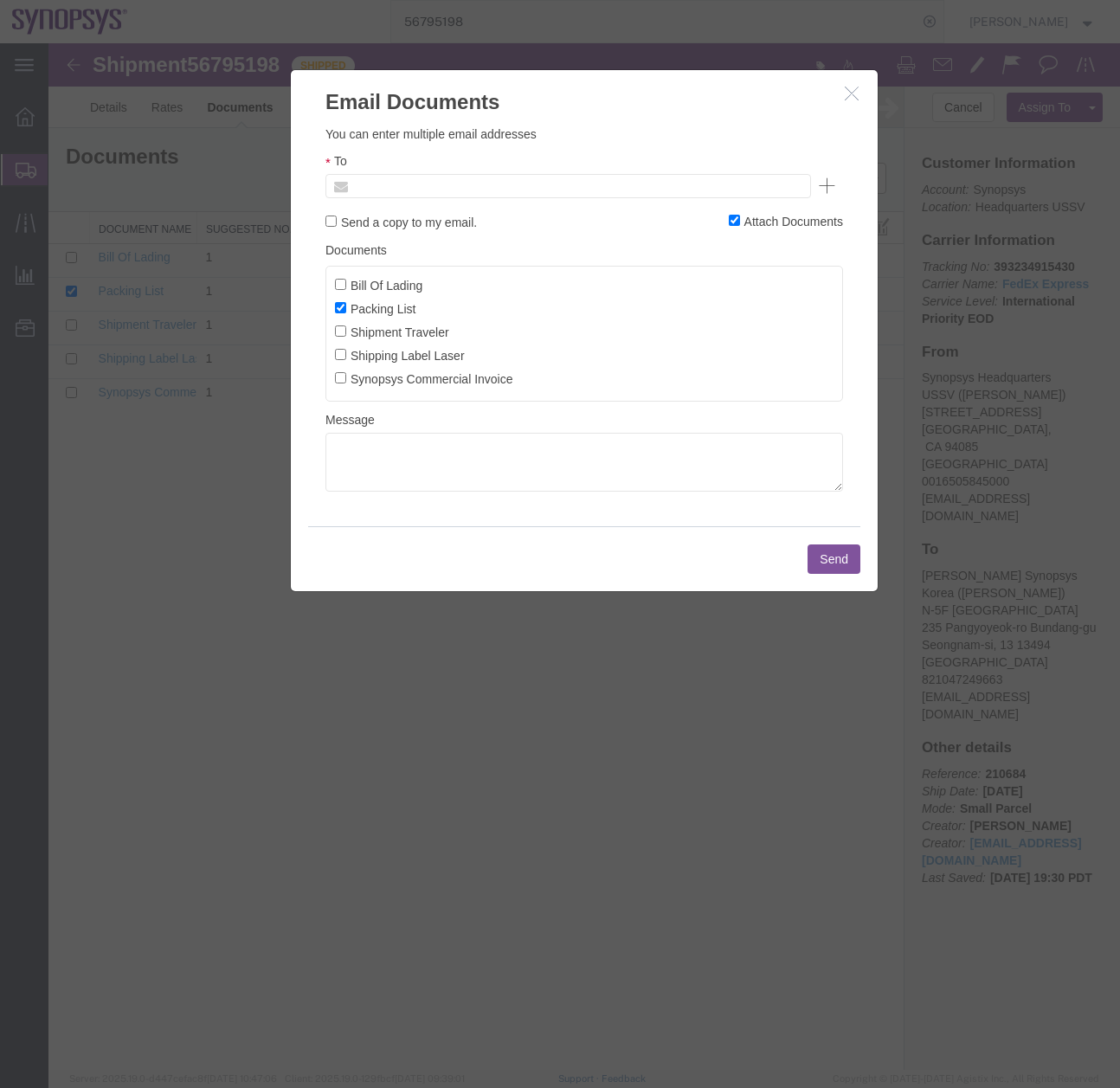
click at [411, 189] on input "text" at bounding box center [450, 185] width 203 height 22
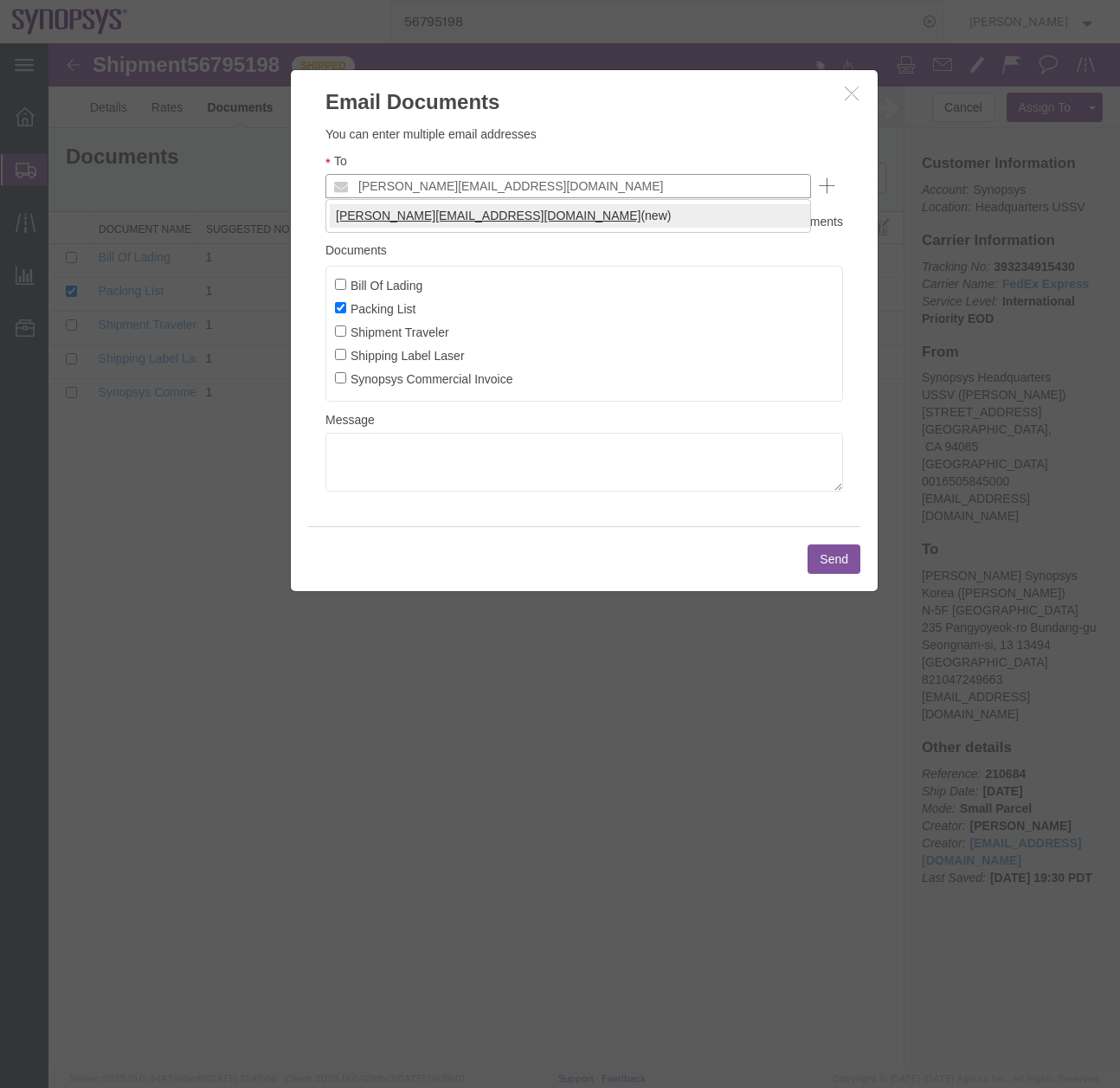
type input "zach@synopsys.com"
click at [829, 557] on button "Send" at bounding box center [834, 559] width 53 height 30
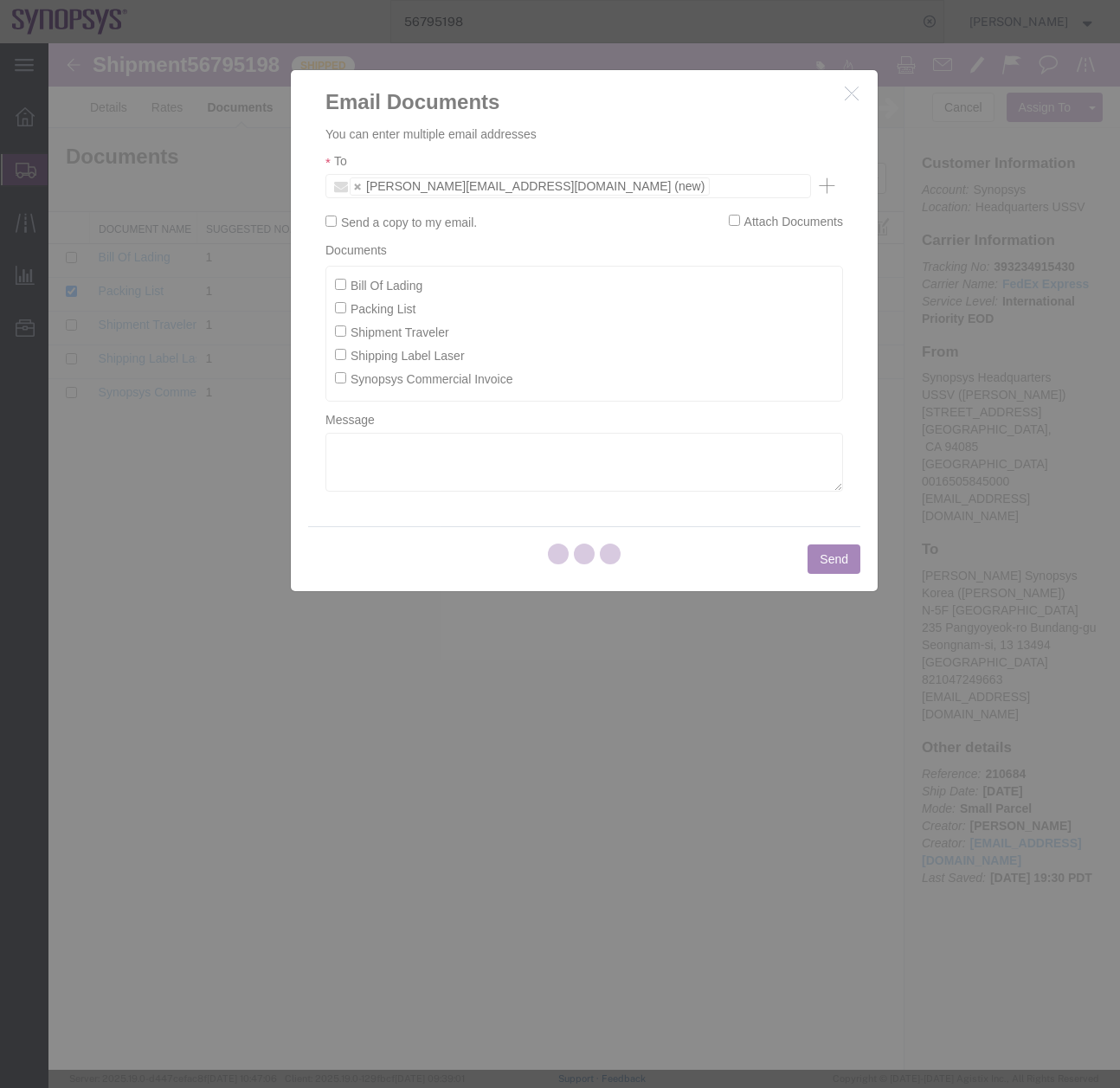
checkbox input "false"
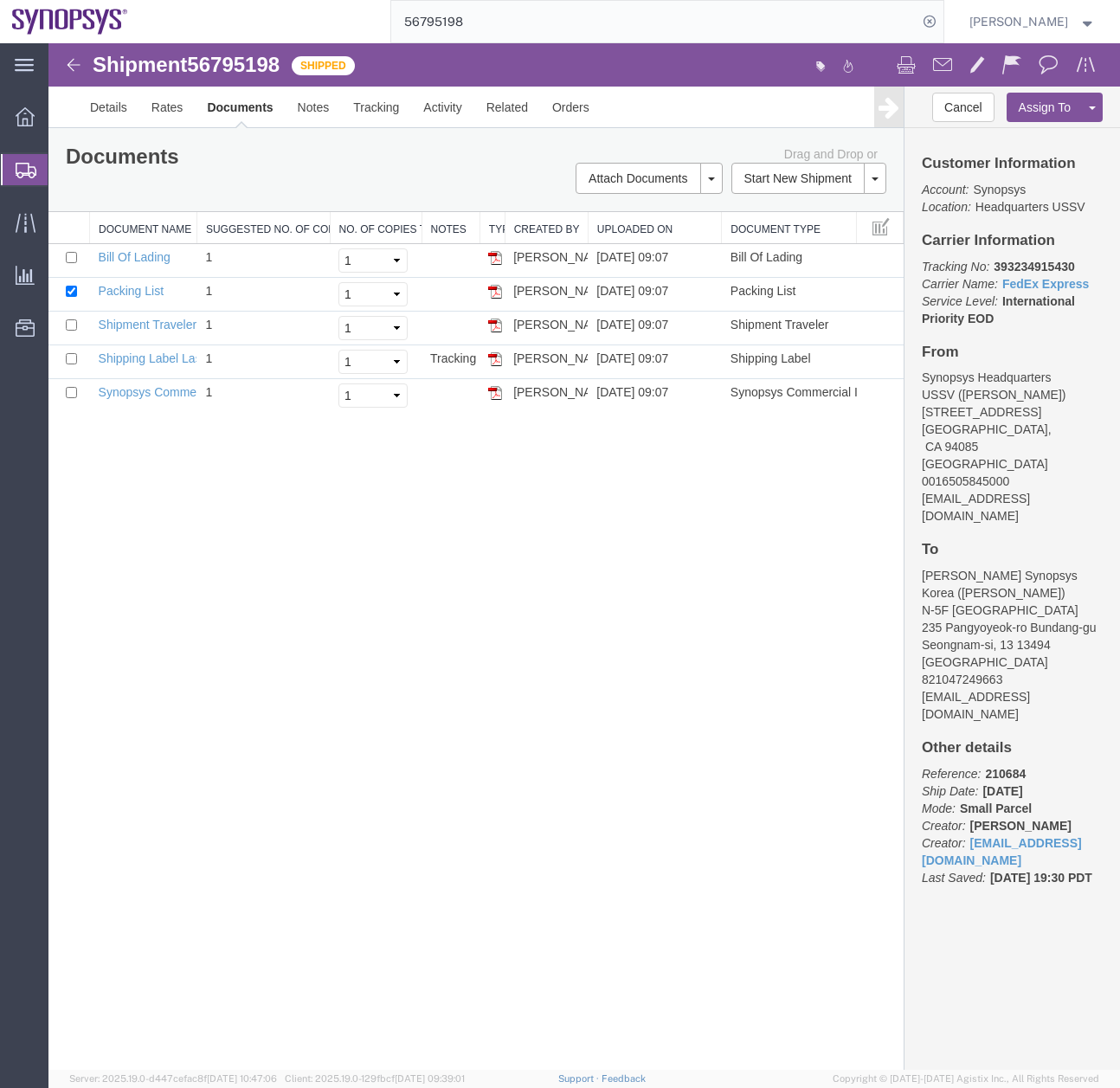
click at [23, 168] on icon at bounding box center [25, 170] width 21 height 15
